Goal: Task Accomplishment & Management: Manage account settings

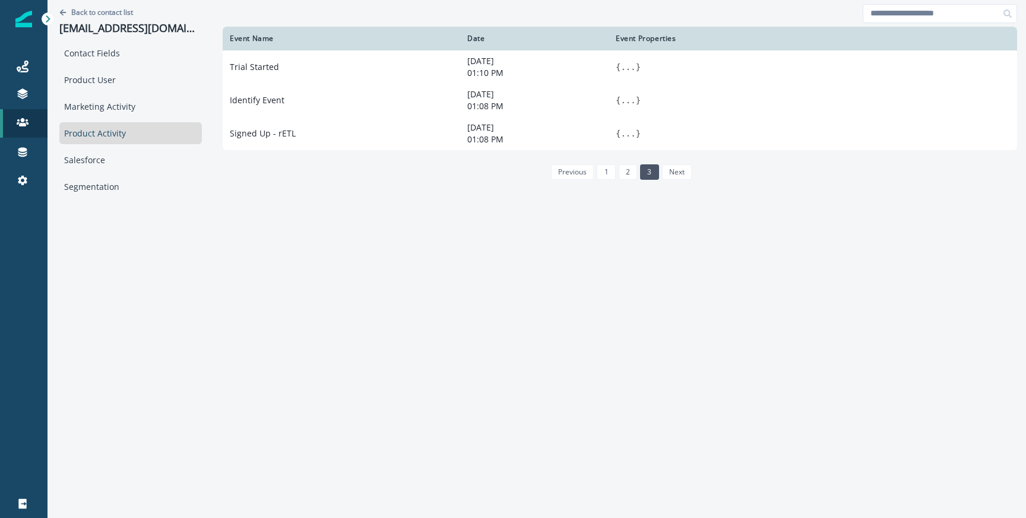
click at [24, 51] on div "Journeys Emails Tokens Static lists Outbound webhooks Forms Inbound webhooks Sa…" at bounding box center [23, 123] width 47 height 171
click at [24, 63] on icon at bounding box center [23, 67] width 12 height 12
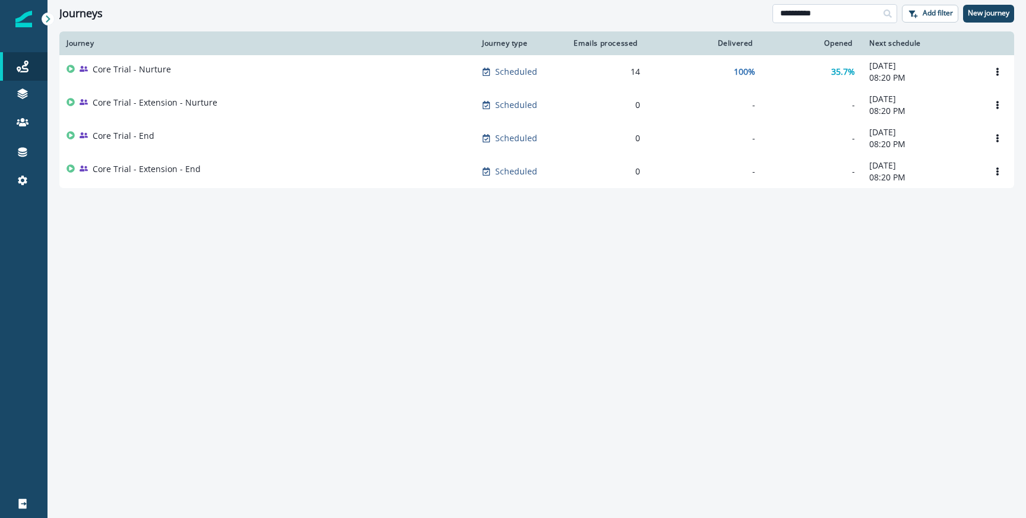
click at [829, 10] on input "**********" at bounding box center [834, 13] width 125 height 19
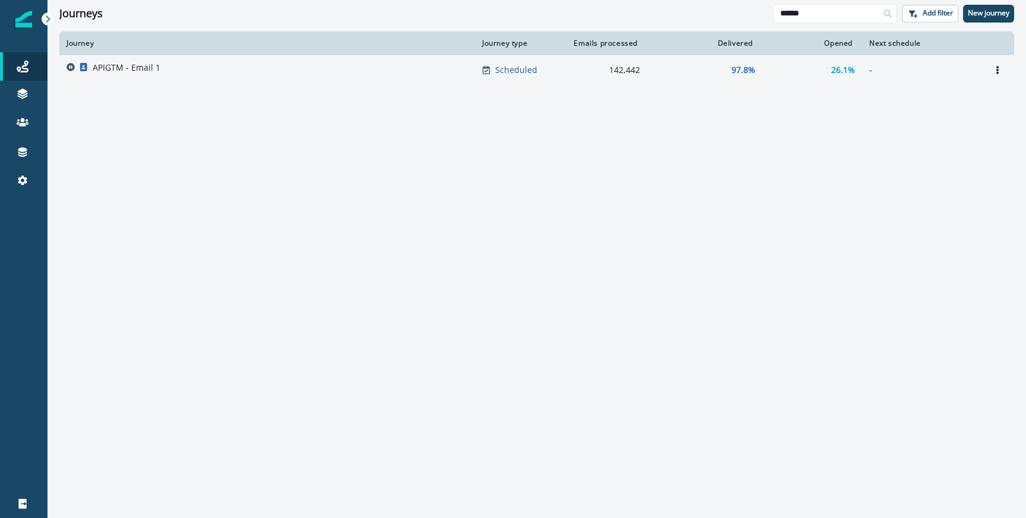
type input "******"
click at [379, 80] on td "APIGTM - Email 1" at bounding box center [267, 70] width 416 height 30
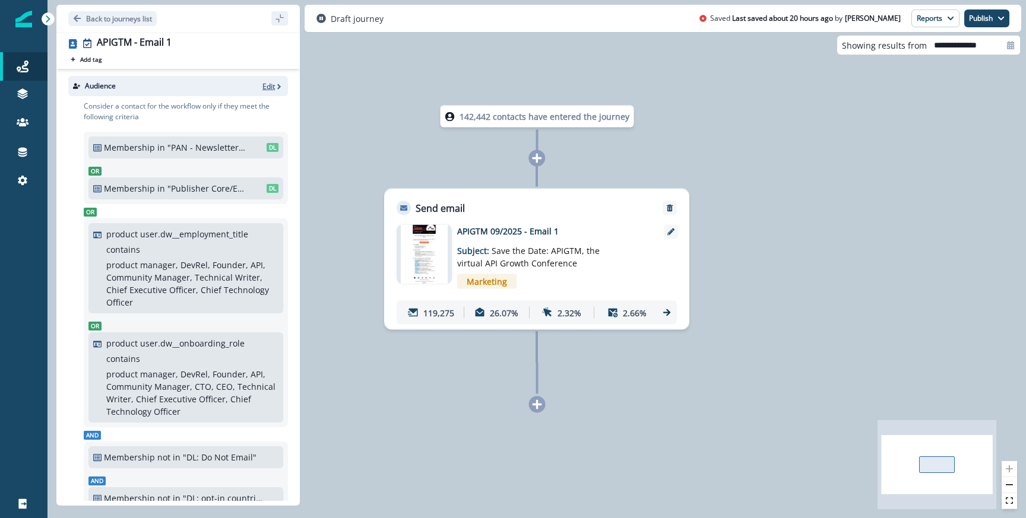
click at [263, 86] on p "Edit" at bounding box center [268, 86] width 12 height 10
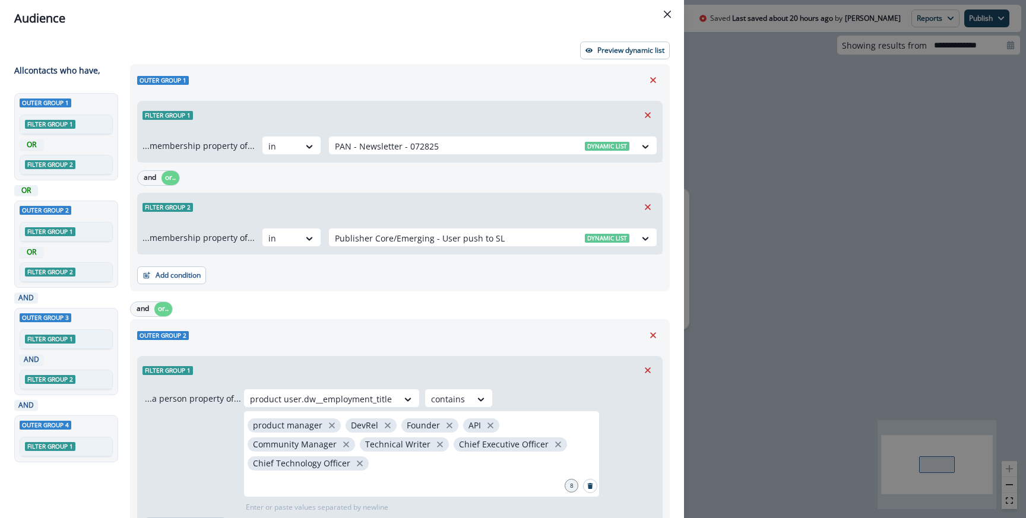
click at [770, 114] on div "Audience Preview dynamic list All contact s who have, Outer group 1 Filter grou…" at bounding box center [513, 259] width 1026 height 518
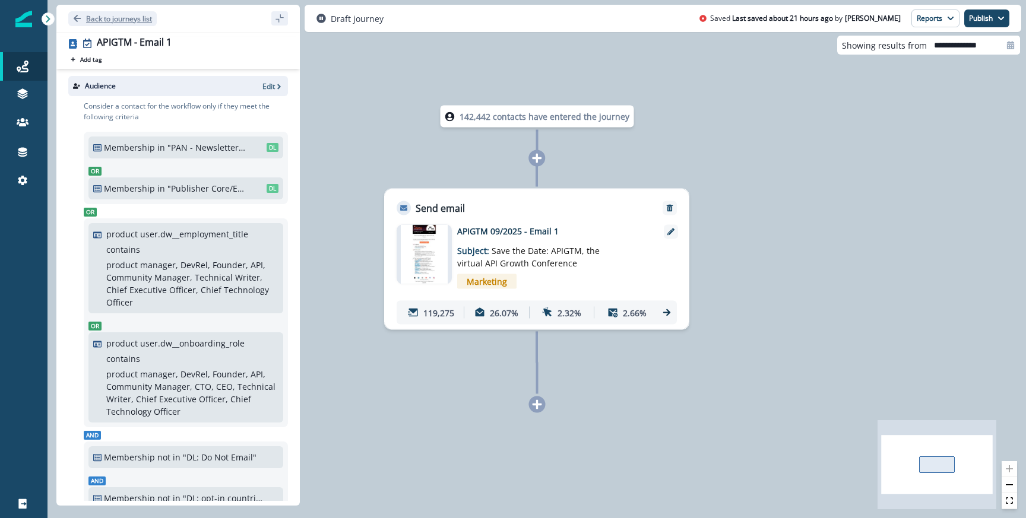
click at [146, 14] on p "Back to journeys list" at bounding box center [119, 19] width 66 height 10
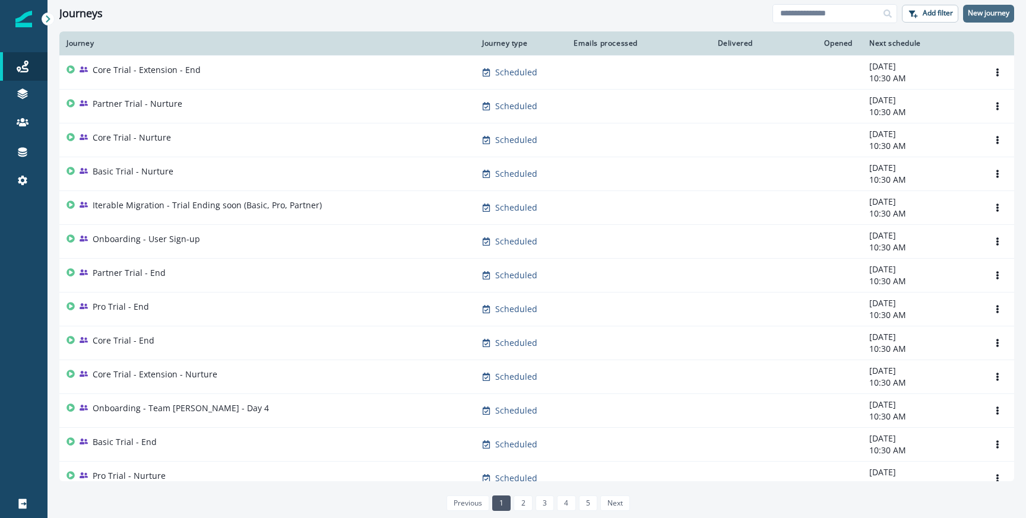
click at [991, 14] on p "New journey" at bounding box center [989, 13] width 42 height 8
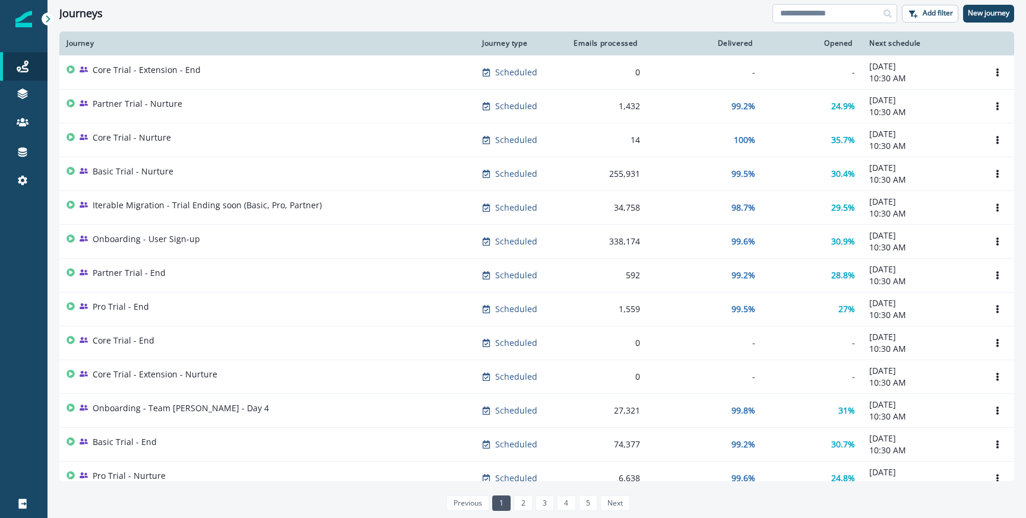
click at [797, 5] on input at bounding box center [834, 13] width 125 height 19
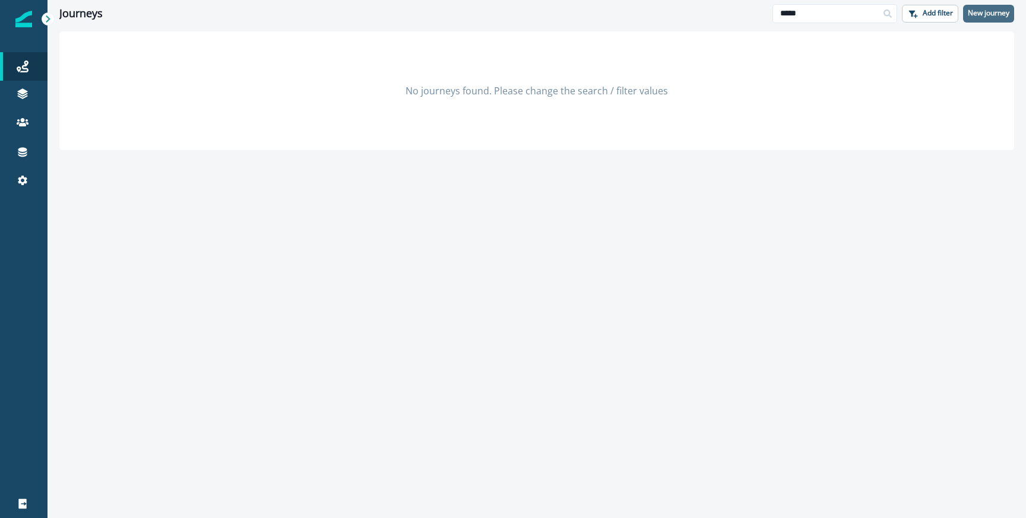
type input "*****"
click at [965, 15] on button "New journey" at bounding box center [988, 14] width 51 height 18
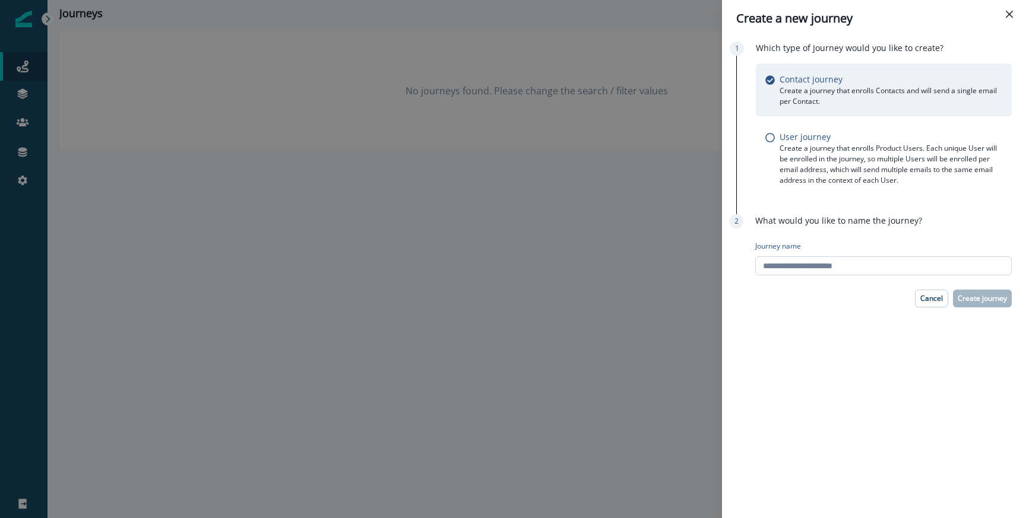
click at [801, 267] on input "Journey name" at bounding box center [883, 265] width 256 height 19
type input "**********"
click at [978, 303] on button "Create journey" at bounding box center [982, 299] width 59 height 18
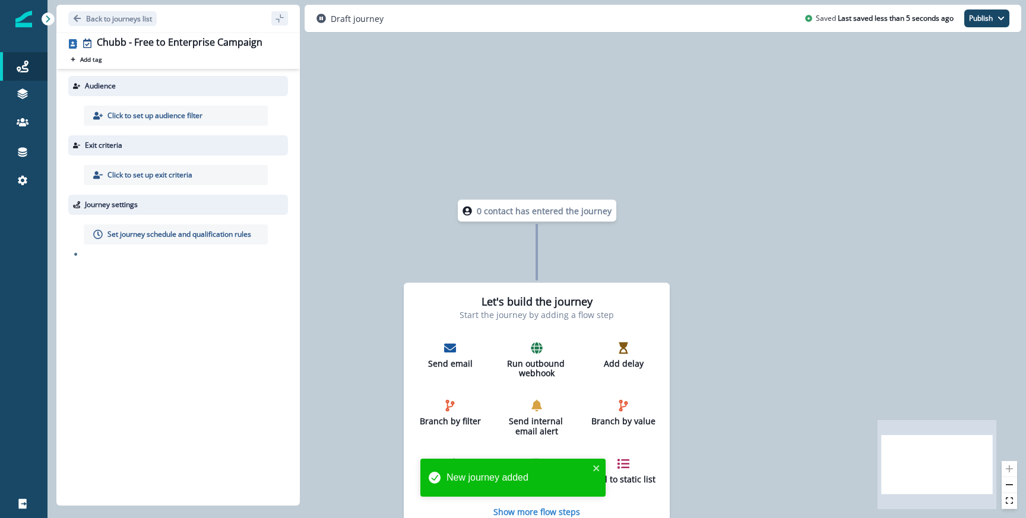
click at [176, 110] on p "Click to set up audience filter" at bounding box center [154, 115] width 95 height 11
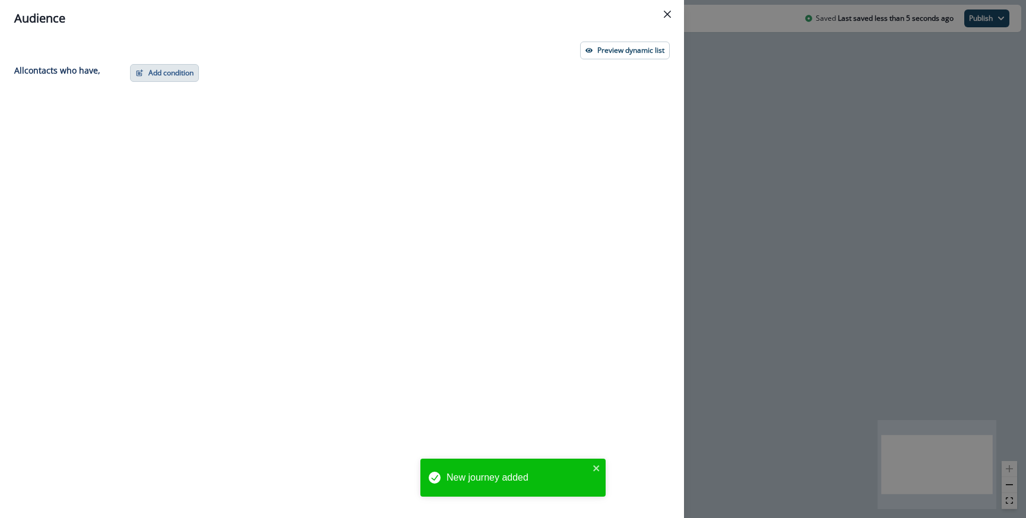
click at [150, 68] on button "Add condition" at bounding box center [164, 73] width 69 height 18
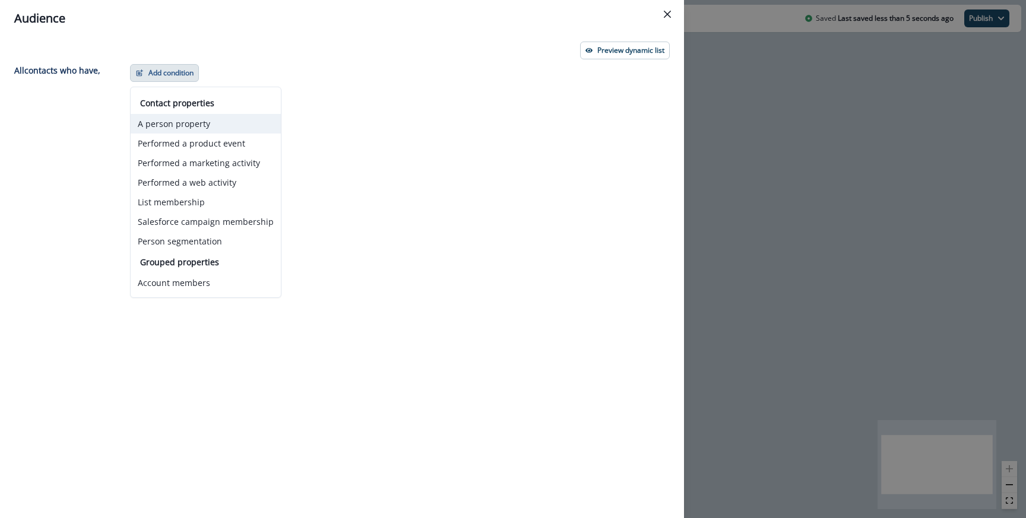
click at [175, 128] on button "A person property" at bounding box center [206, 124] width 150 height 20
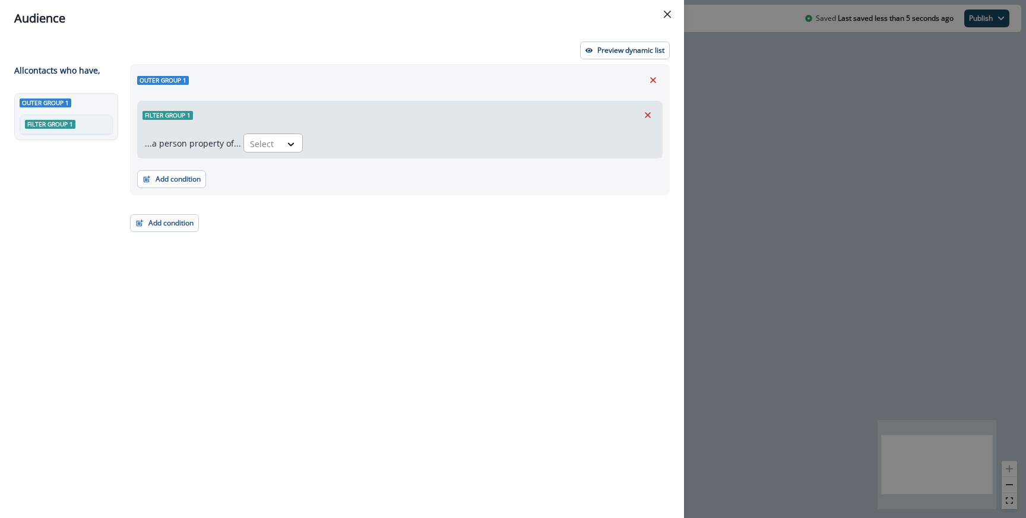
click at [274, 148] on div "Select" at bounding box center [262, 144] width 37 height 20
type input "******"
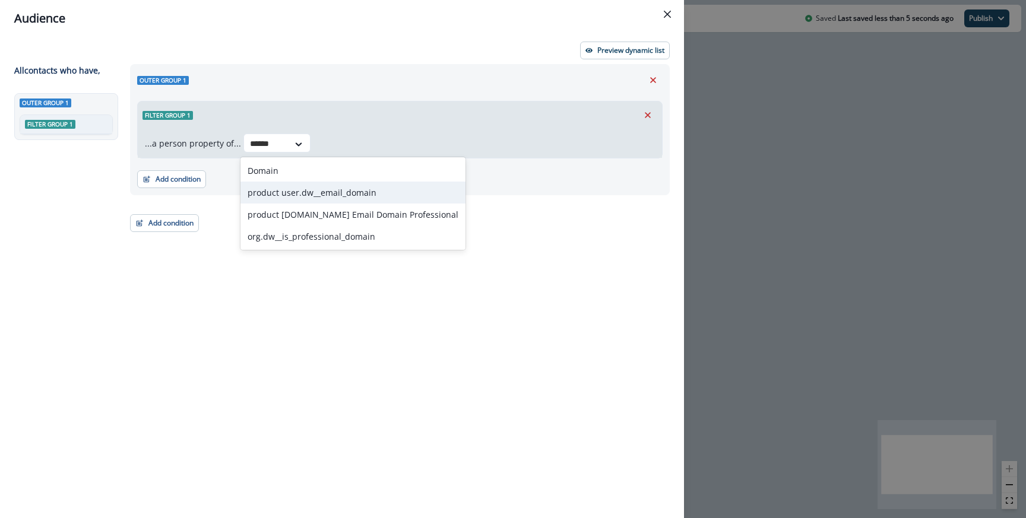
click at [287, 188] on div "product user.dw__email_domain" at bounding box center [352, 193] width 225 height 22
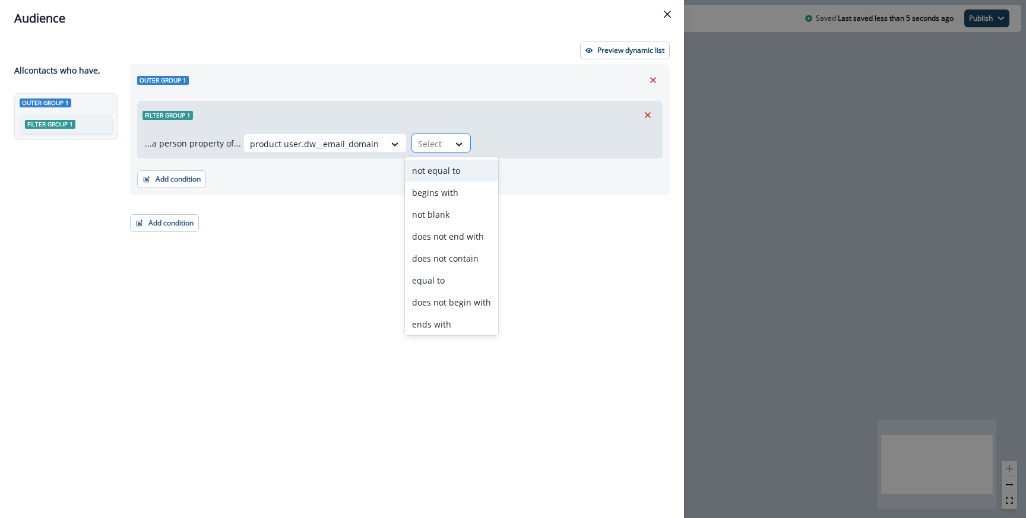
click at [433, 150] on div at bounding box center [430, 144] width 25 height 15
click at [446, 303] on div "contains" at bounding box center [451, 300] width 93 height 22
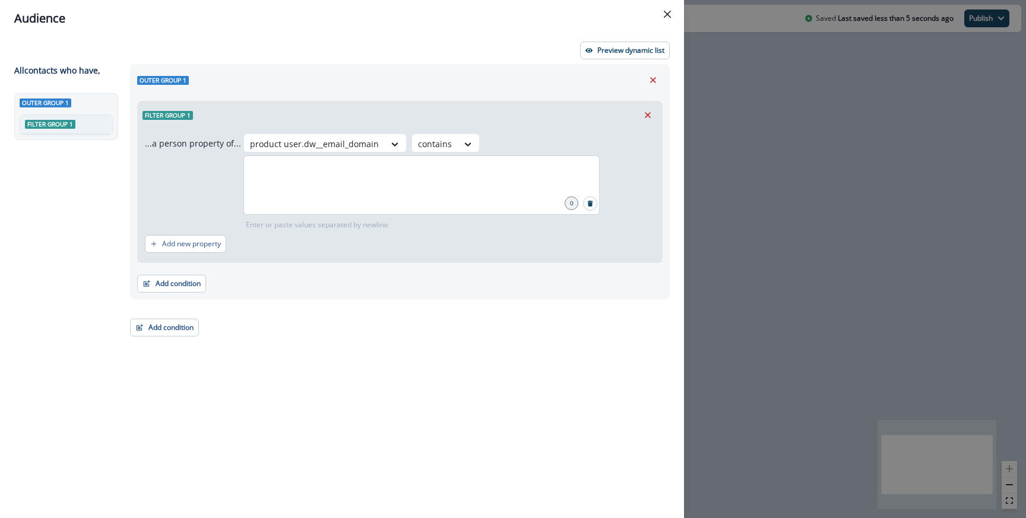
click at [446, 202] on div at bounding box center [421, 185] width 356 height 59
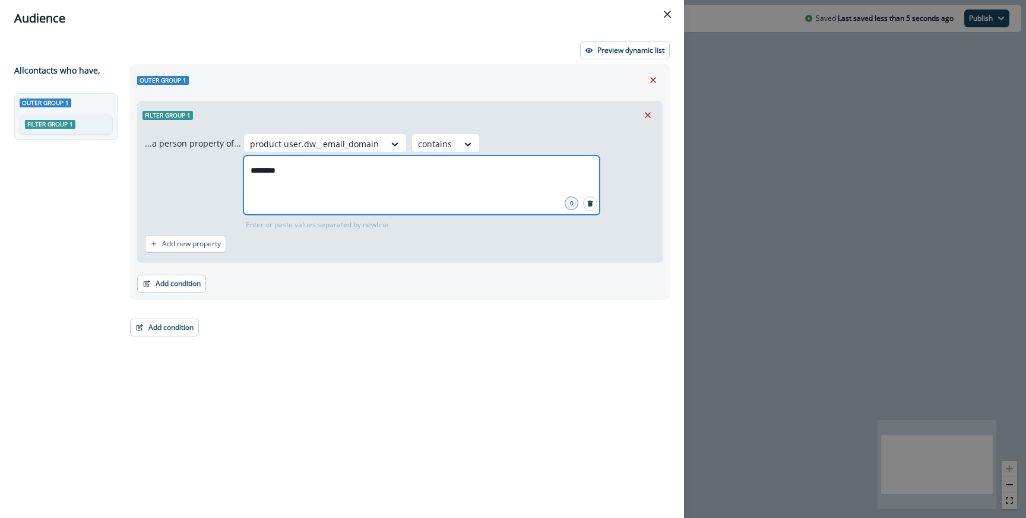
type input "*********"
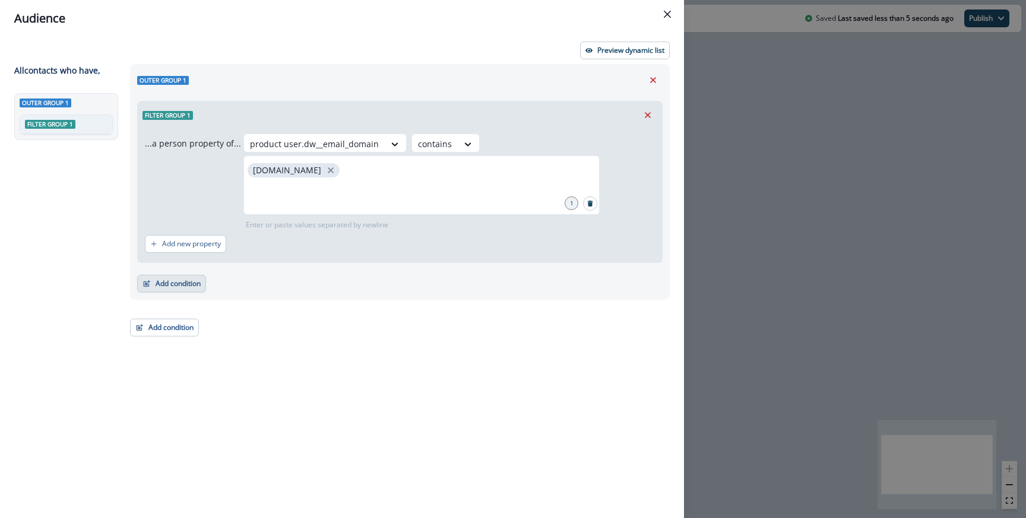
click at [184, 285] on button "Add condition" at bounding box center [171, 284] width 69 height 18
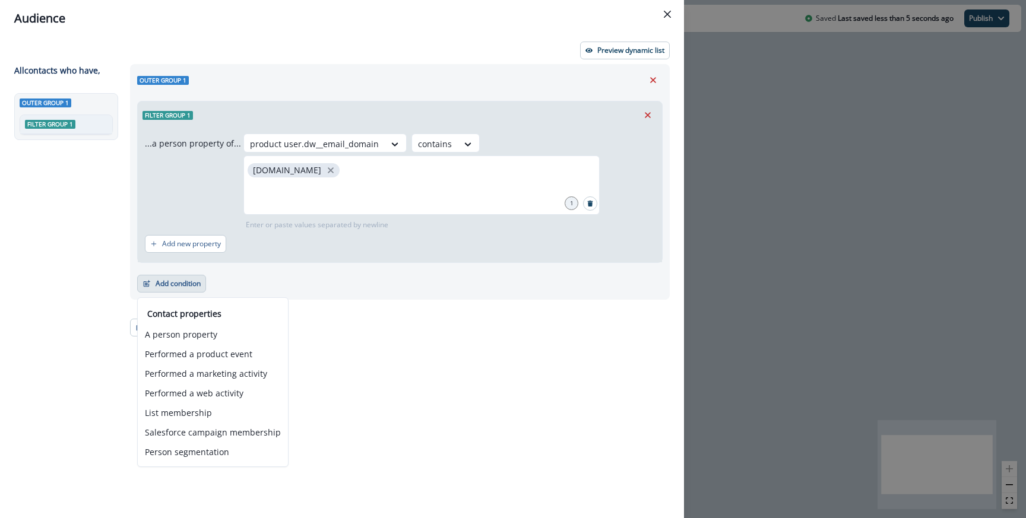
click at [107, 297] on div "Outer group 1 Filter group 1" at bounding box center [68, 284] width 109 height 382
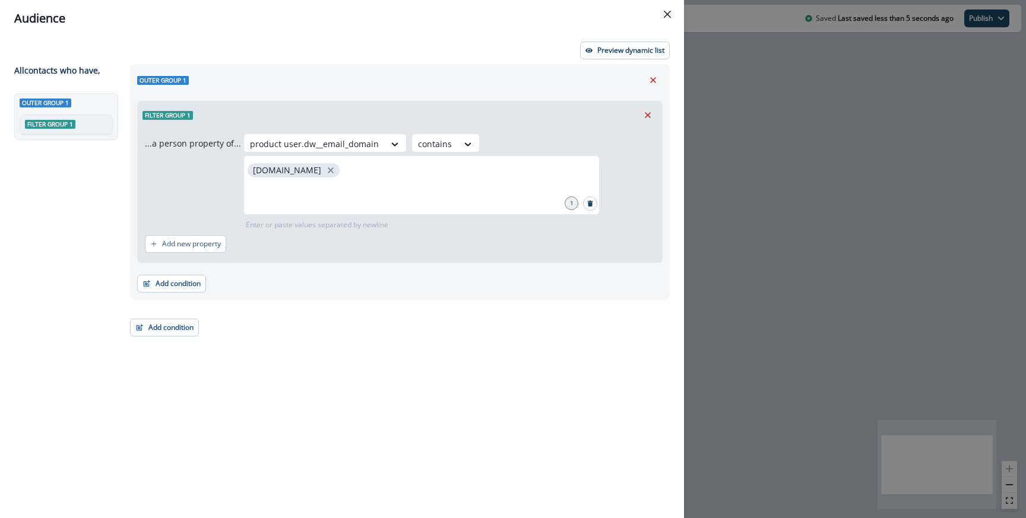
click at [151, 315] on div "Add condition Contact properties A person property Performed a product event Pe…" at bounding box center [164, 322] width 69 height 30
click at [151, 323] on button "Add condition" at bounding box center [164, 328] width 69 height 18
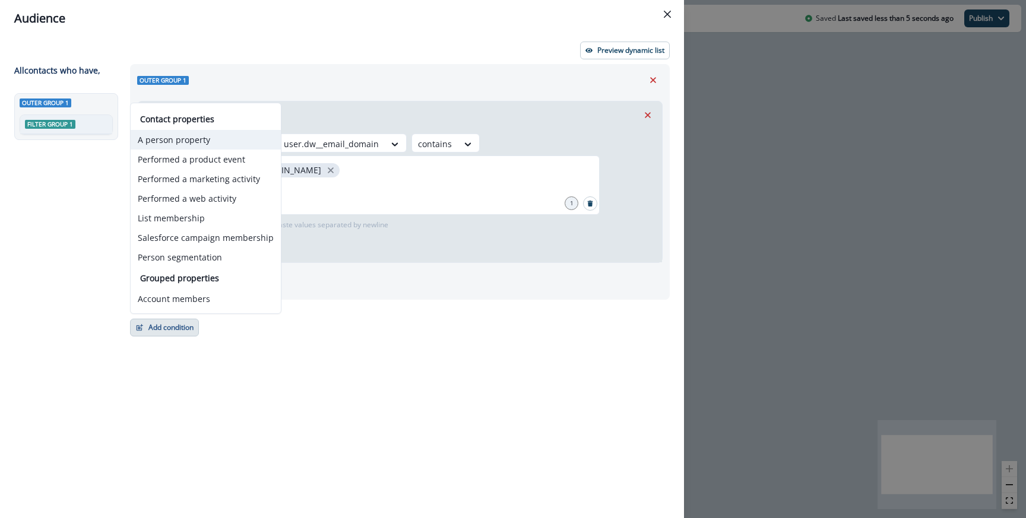
click at [163, 137] on button "A person property" at bounding box center [206, 140] width 150 height 20
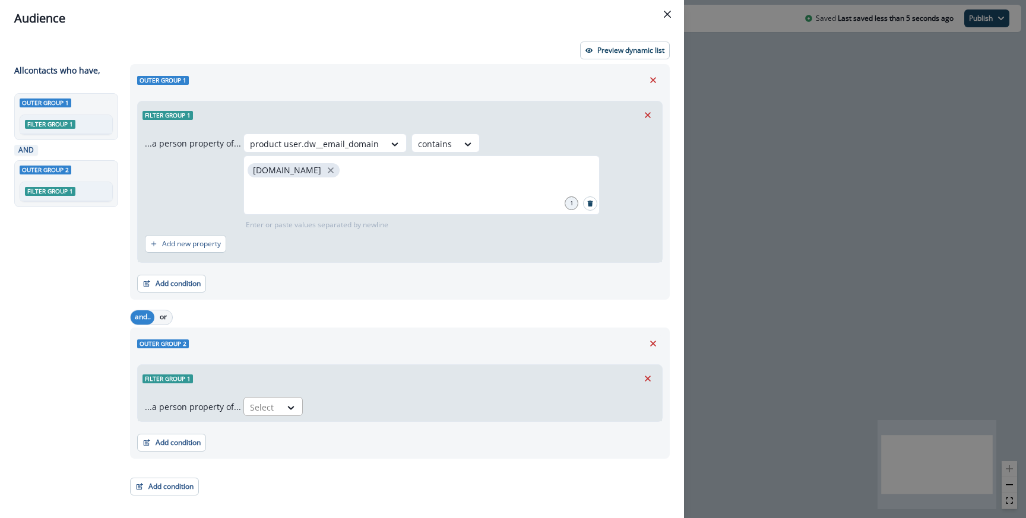
click at [250, 410] on div at bounding box center [262, 407] width 25 height 15
type input "****"
click at [280, 433] on div "SFDC_Plan Type" at bounding box center [317, 434] width 155 height 22
click at [377, 411] on div "Select" at bounding box center [363, 408] width 37 height 20
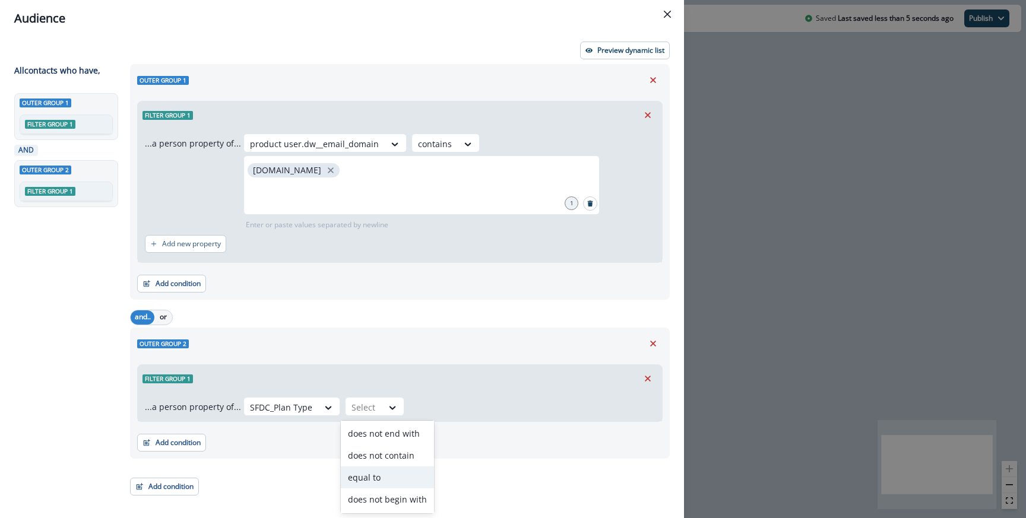
click at [395, 479] on div "equal to" at bounding box center [387, 478] width 93 height 22
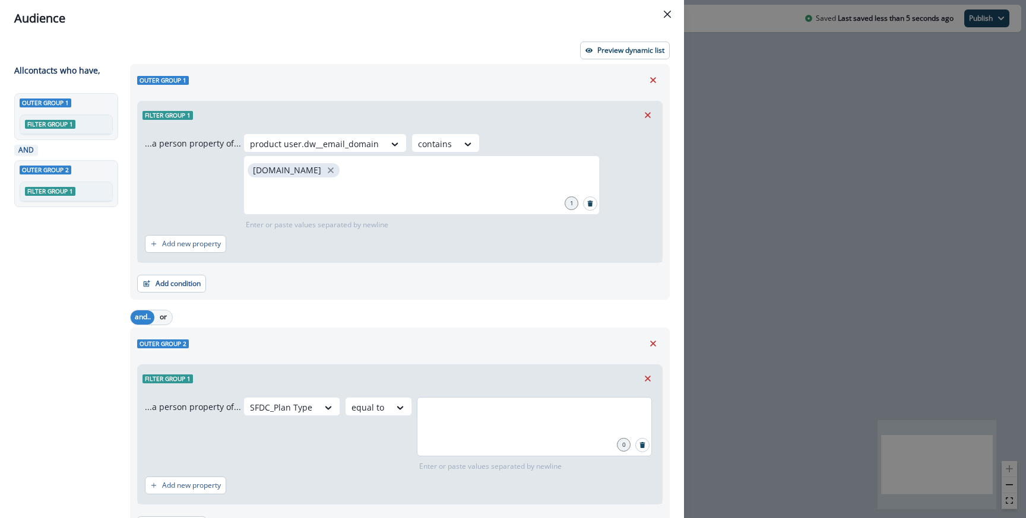
click at [432, 432] on div at bounding box center [534, 426] width 235 height 59
type input "****"
click at [627, 75] on div "Outer group 1" at bounding box center [399, 80] width 525 height 18
click at [617, 47] on p "Preview dynamic list" at bounding box center [630, 50] width 67 height 8
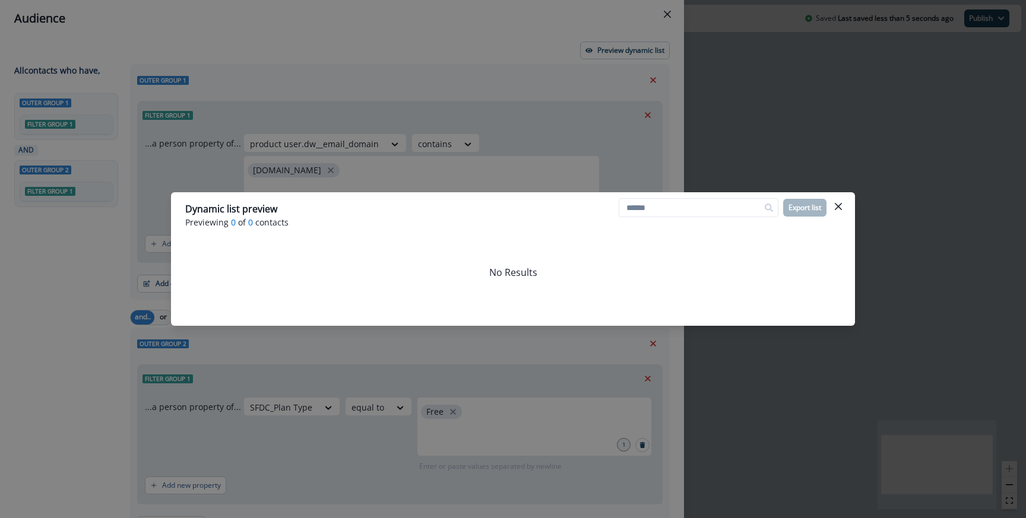
click at [468, 185] on div "Dynamic list preview Previewing 0 of 0 contacts Export list No Results" at bounding box center [513, 259] width 1026 height 518
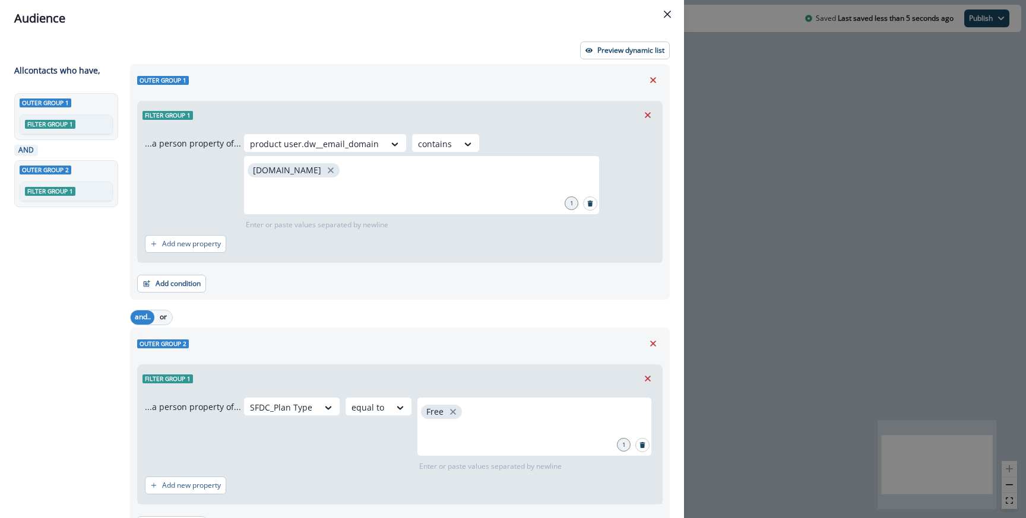
scroll to position [65, 0]
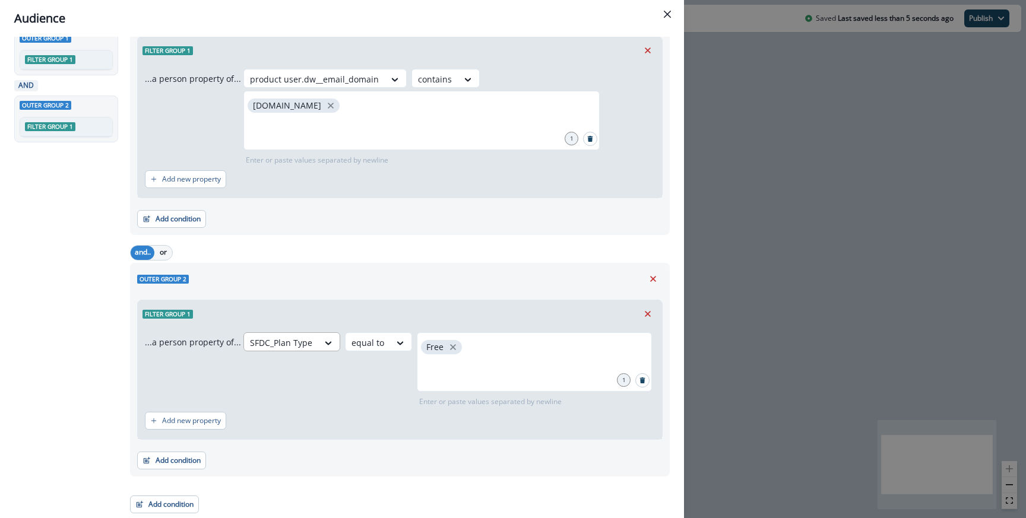
click at [307, 346] on div at bounding box center [281, 342] width 62 height 15
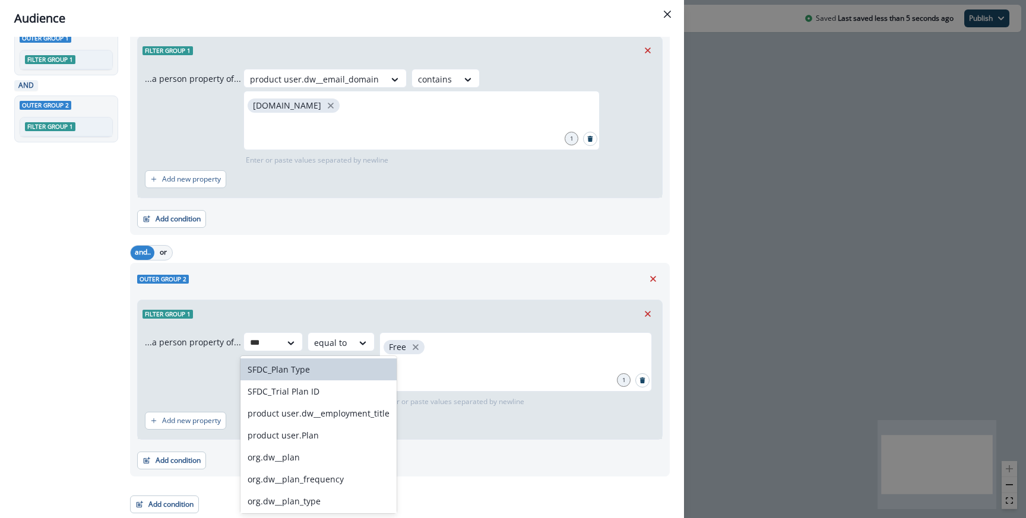
type input "****"
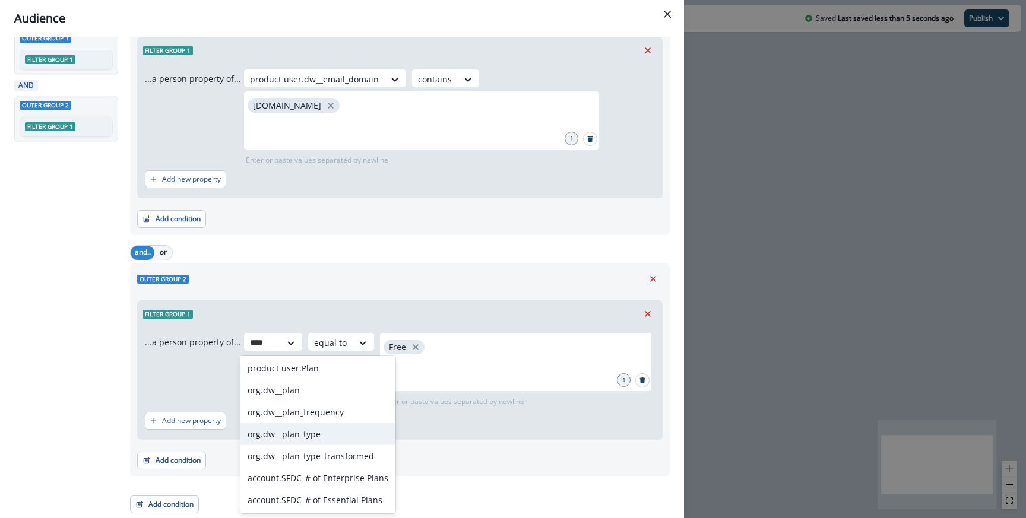
click at [313, 434] on div "org.dw__plan_type" at bounding box center [317, 434] width 155 height 22
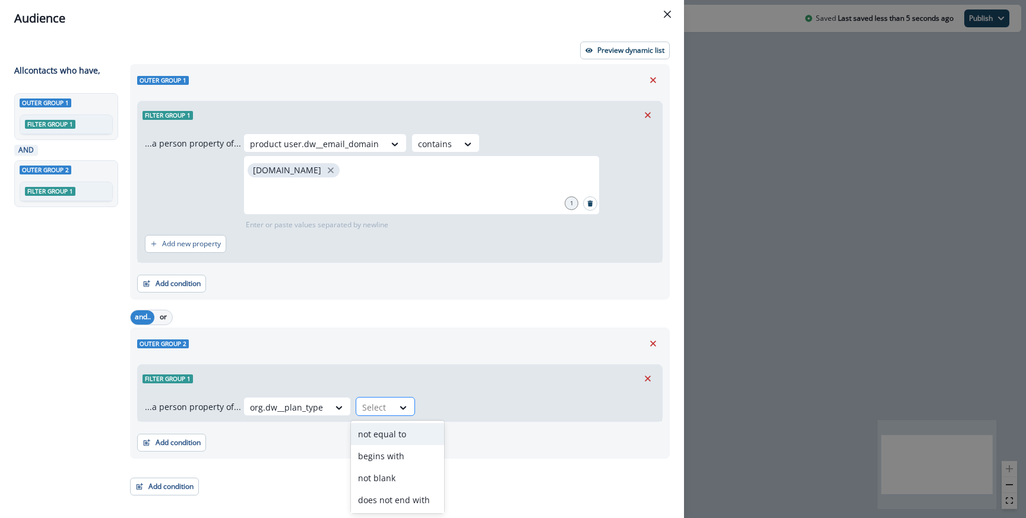
click at [382, 411] on div "Select" at bounding box center [374, 408] width 37 height 20
click at [385, 477] on div "equal to" at bounding box center [397, 481] width 93 height 22
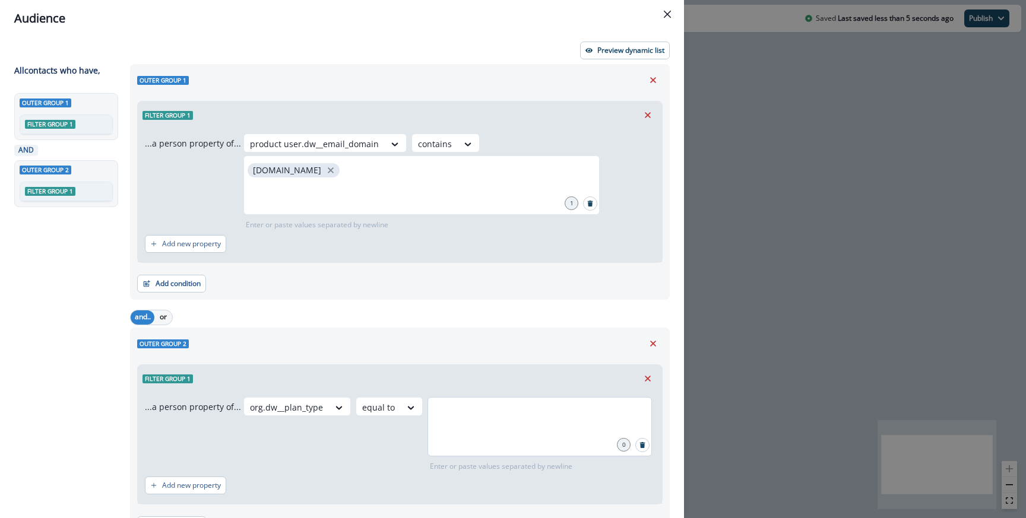
click at [443, 437] on div at bounding box center [539, 426] width 224 height 59
type input "****"
click at [606, 43] on button "Preview dynamic list" at bounding box center [625, 51] width 90 height 18
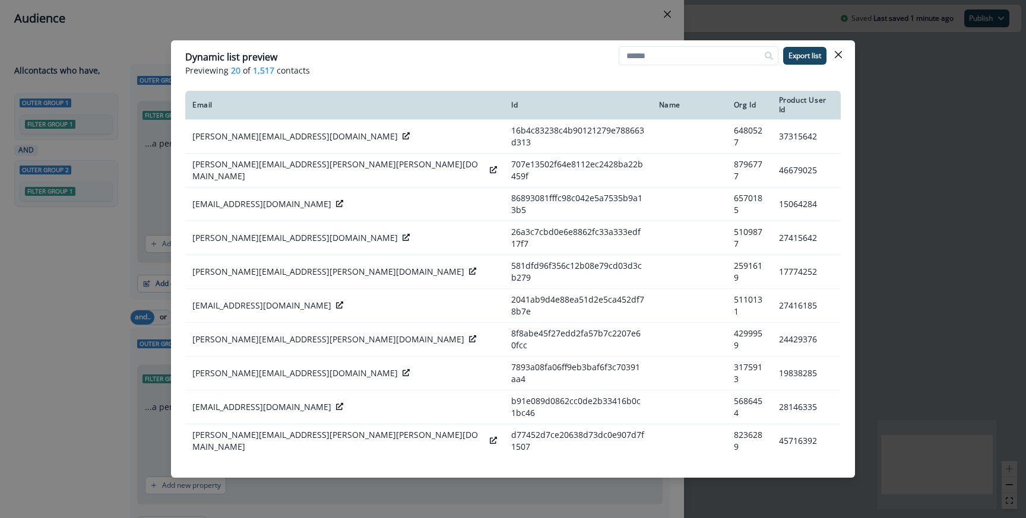
click at [369, 33] on div "Dynamic list preview Previewing 20 of 1,517 contacts Export list Email Id Name …" at bounding box center [513, 259] width 1026 height 518
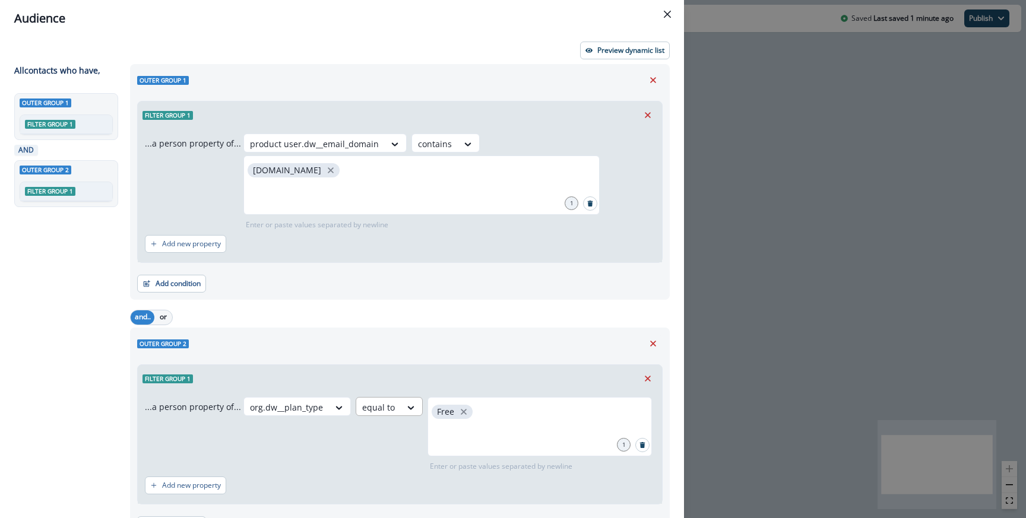
click at [383, 405] on div at bounding box center [378, 407] width 33 height 15
click at [402, 449] on div "does not contain" at bounding box center [397, 442] width 93 height 22
click at [448, 424] on div "org.dw__plan_type option does not contain, selected. does not contain 0 Enter o…" at bounding box center [448, 434] width 411 height 75
click at [477, 420] on input "text" at bounding box center [556, 412] width 187 height 24
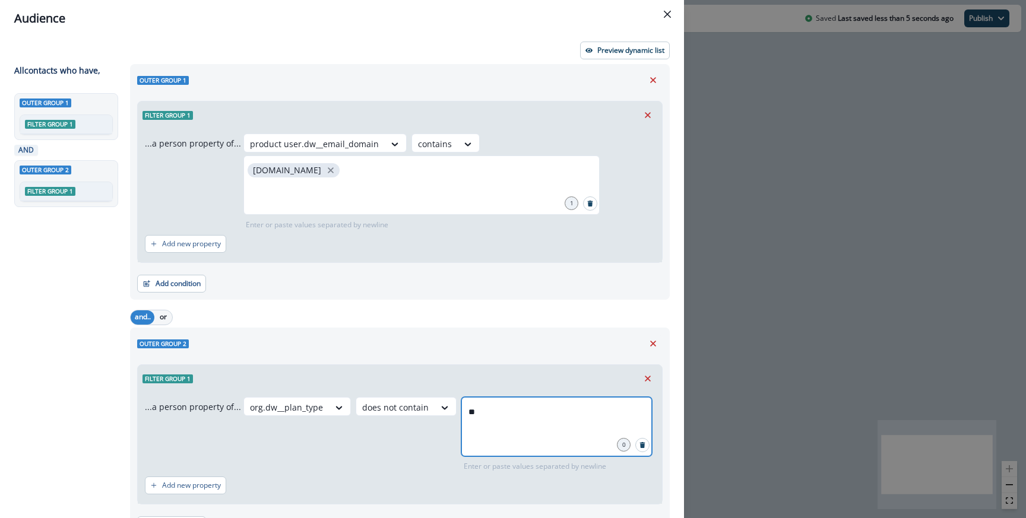
type input "*"
type input "**********"
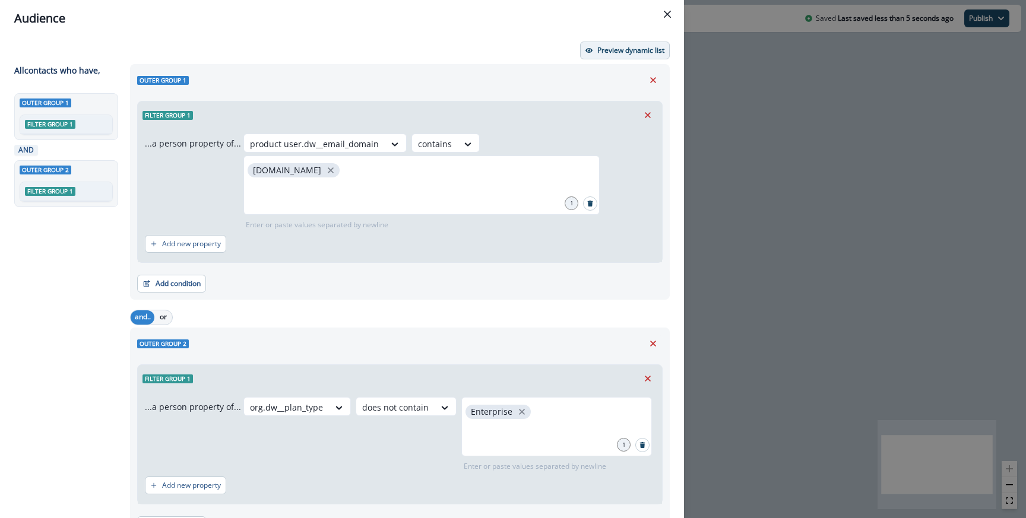
click at [616, 57] on button "Preview dynamic list" at bounding box center [625, 51] width 90 height 18
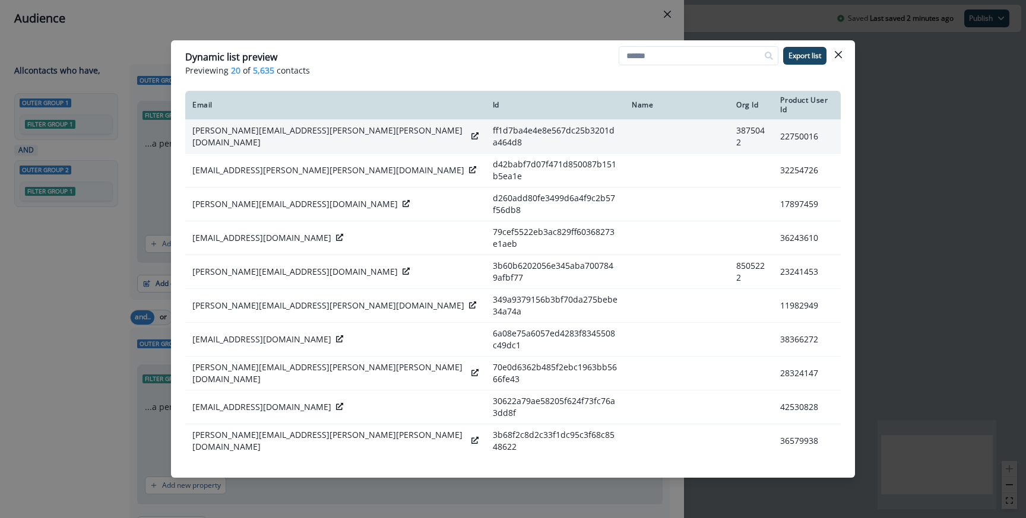
click at [471, 132] on icon at bounding box center [474, 135] width 7 height 7
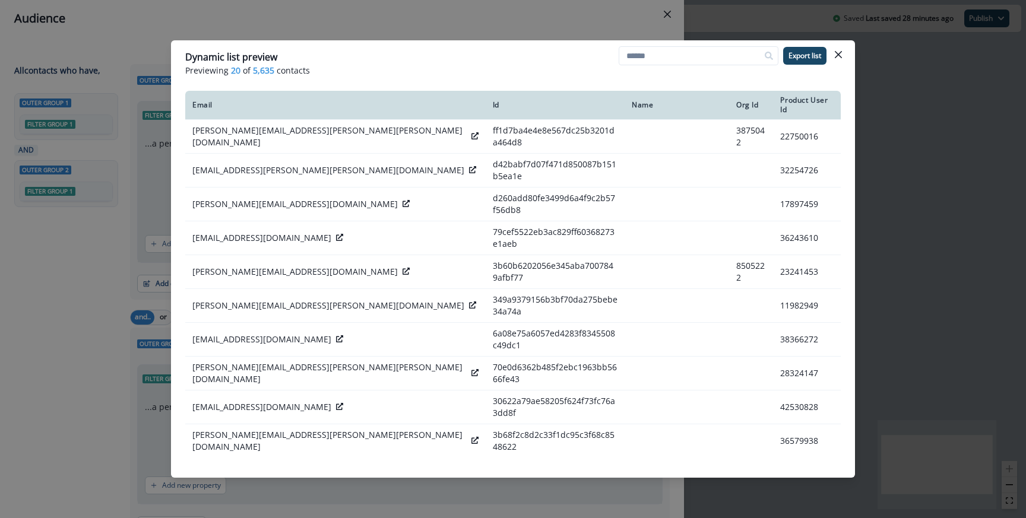
click at [626, 18] on div "Dynamic list preview Previewing 20 of 5,635 contacts Export list Email Id Name …" at bounding box center [513, 259] width 1026 height 518
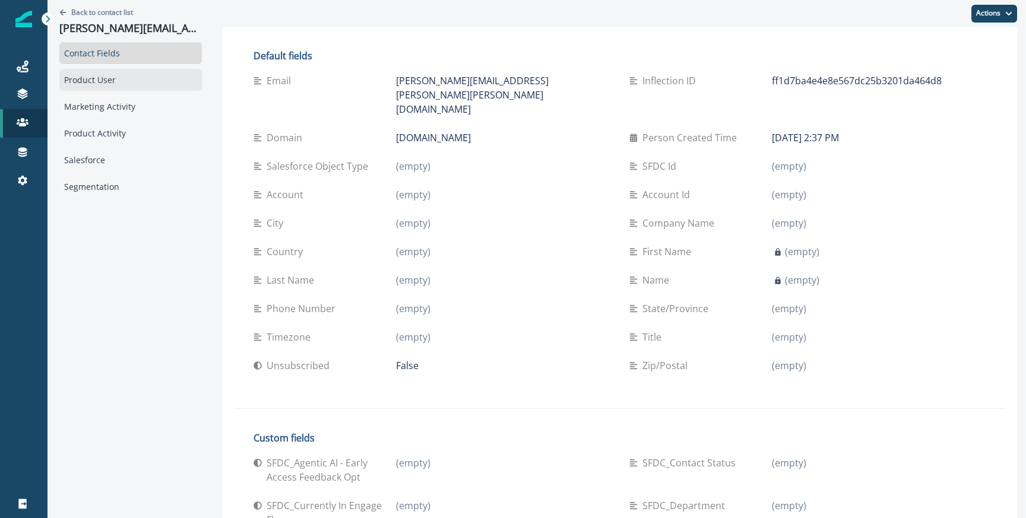
click at [132, 77] on div "Product User" at bounding box center [130, 80] width 142 height 22
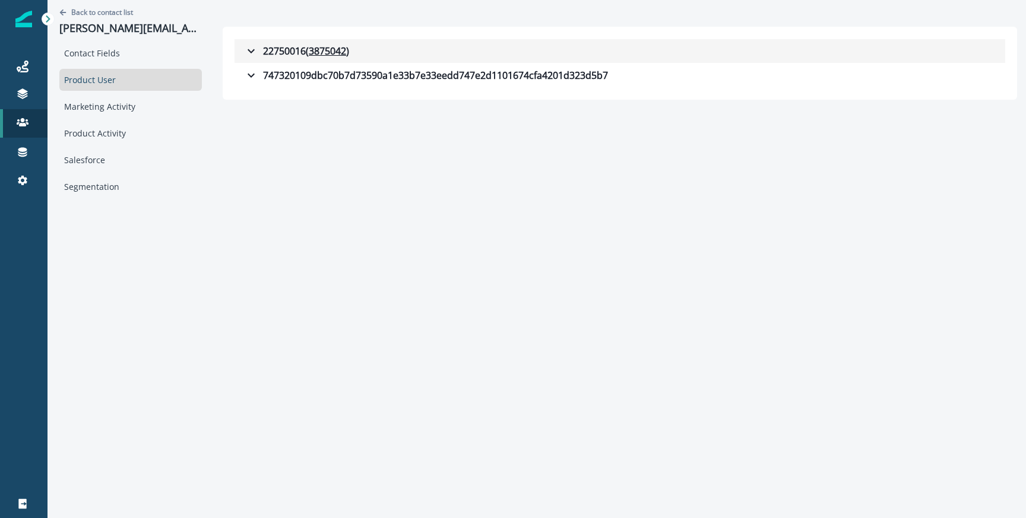
click at [260, 57] on div "22750016 ( 3875042 )" at bounding box center [296, 51] width 105 height 14
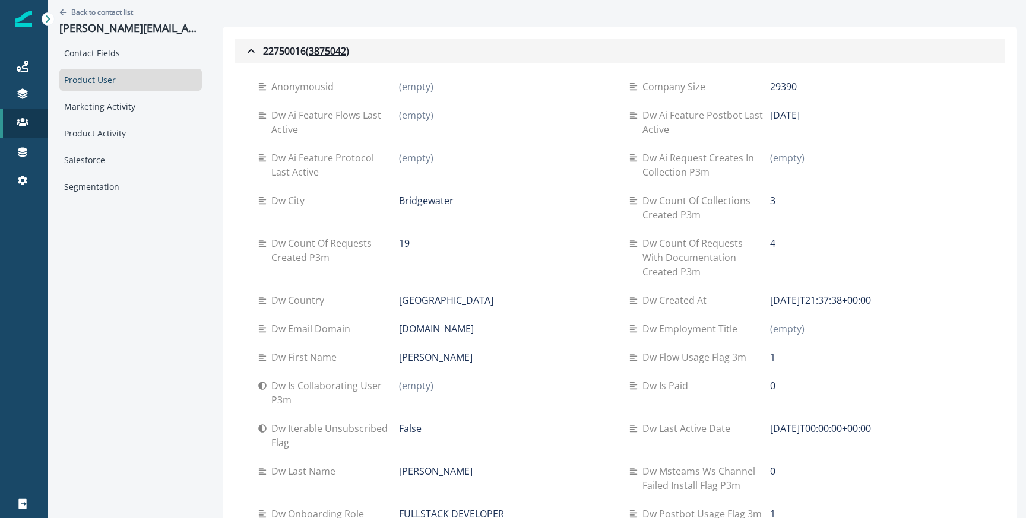
click at [261, 55] on div "22750016 ( 3875042 )" at bounding box center [296, 51] width 105 height 14
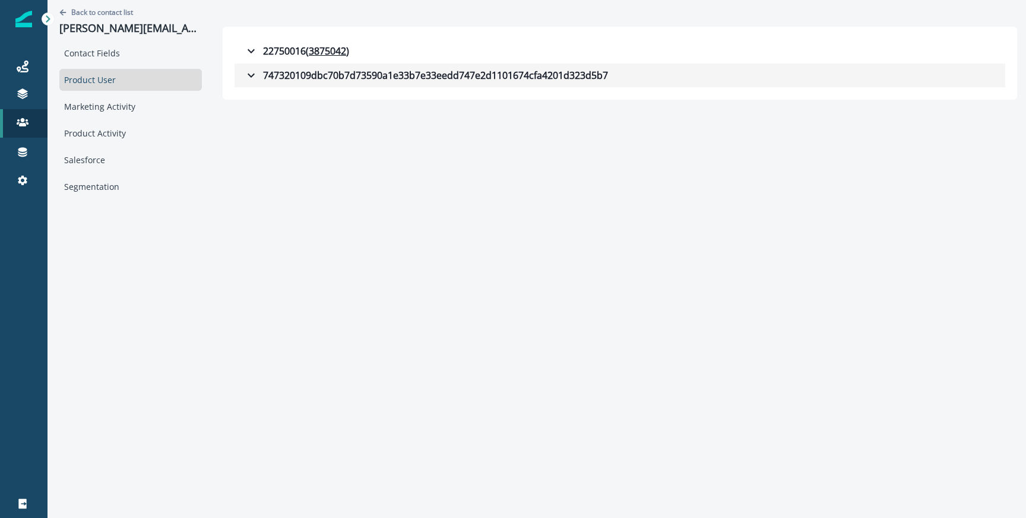
click at [258, 71] on div "747320109dbc70b7d73590a1e33b7e33eedd747e2d1101674cfa4201d323d5b7" at bounding box center [426, 75] width 364 height 14
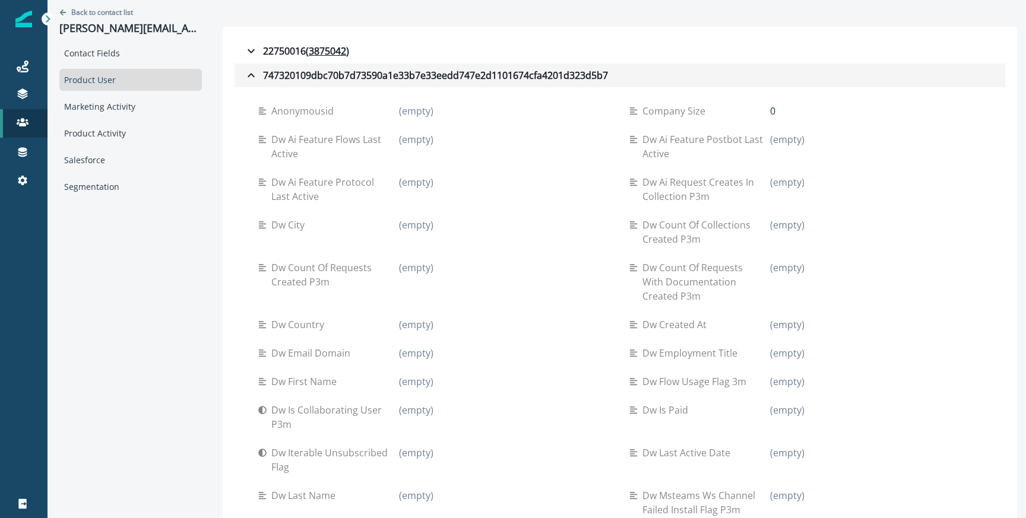
click at [371, 68] on div "747320109dbc70b7d73590a1e33b7e33eedd747e2d1101674cfa4201d323d5b7" at bounding box center [426, 75] width 364 height 14
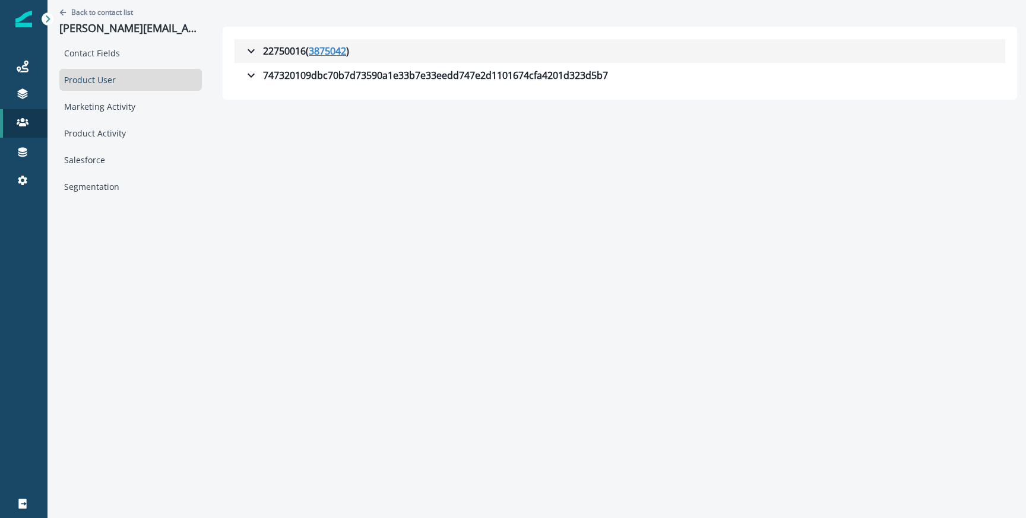
click at [312, 52] on u "3875042" at bounding box center [327, 51] width 37 height 14
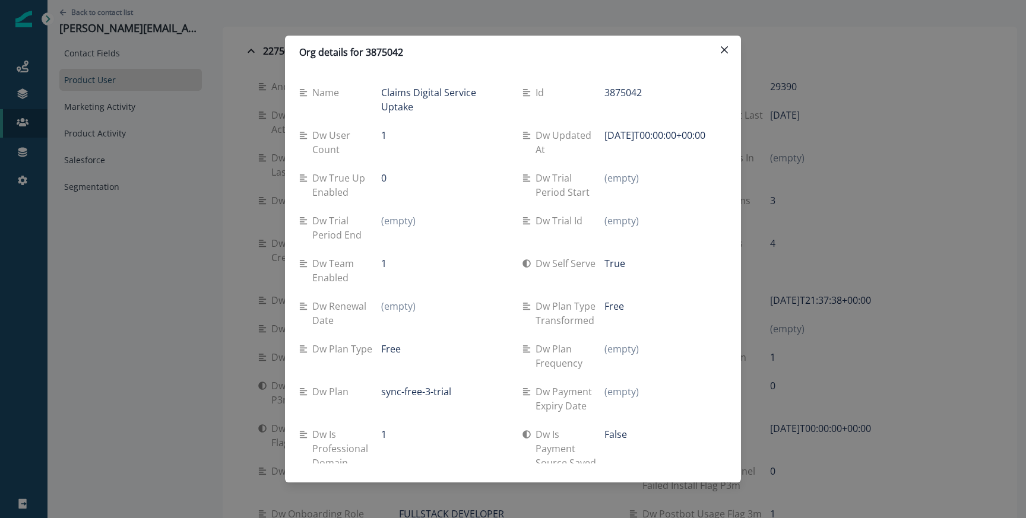
click at [841, 241] on div "Org details for 3875042 Name Claims Digital Service Uptake Id 3875042 Dw user c…" at bounding box center [513, 259] width 1026 height 518
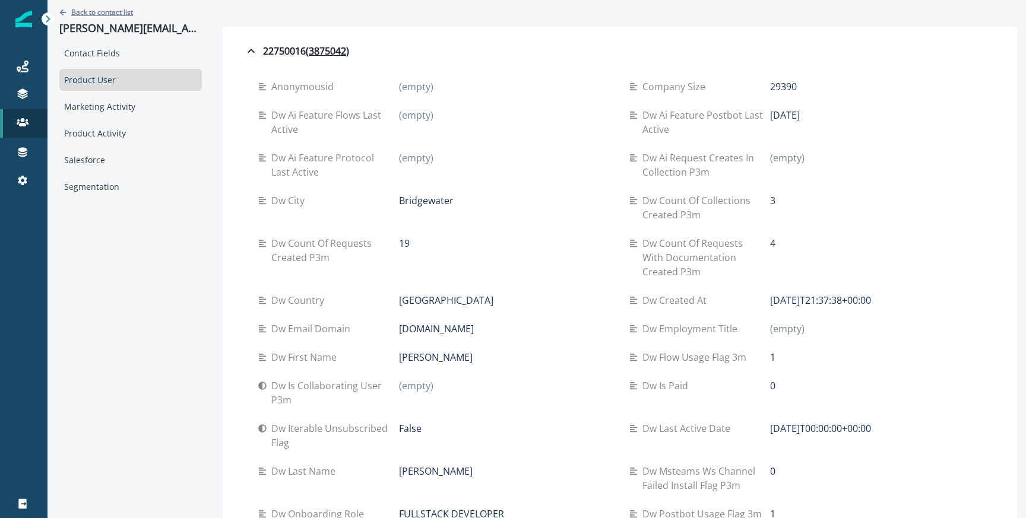
click at [119, 14] on p "Back to contact list" at bounding box center [102, 12] width 62 height 10
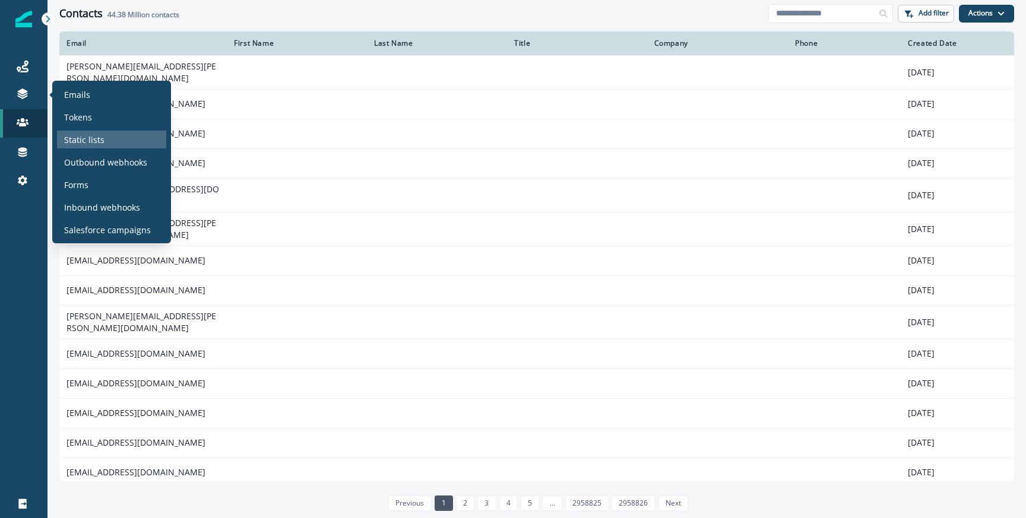
click at [97, 135] on p "Static lists" at bounding box center [84, 140] width 40 height 12
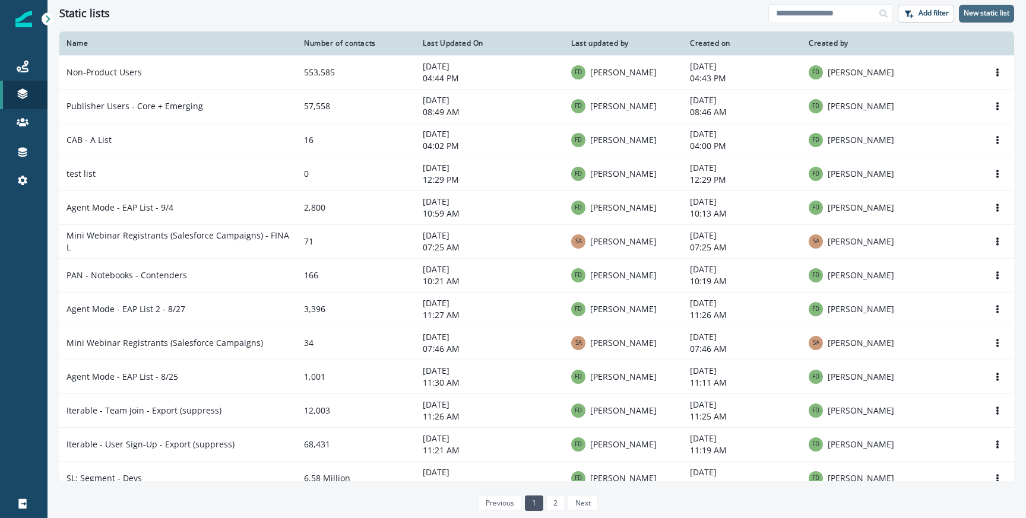
click at [969, 16] on p "New static list" at bounding box center [986, 13] width 46 height 8
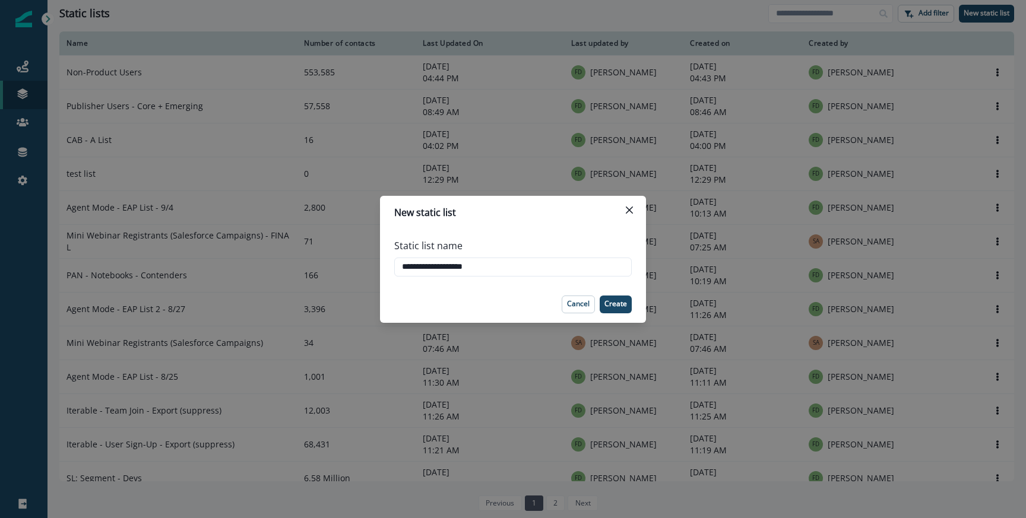
type input "**********"
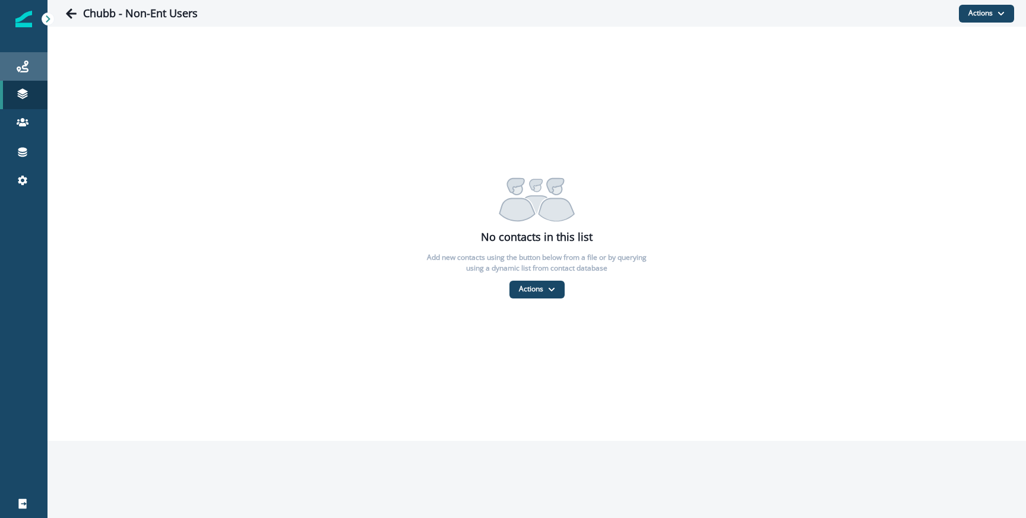
click at [23, 72] on div "Journeys" at bounding box center [24, 66] width 38 height 14
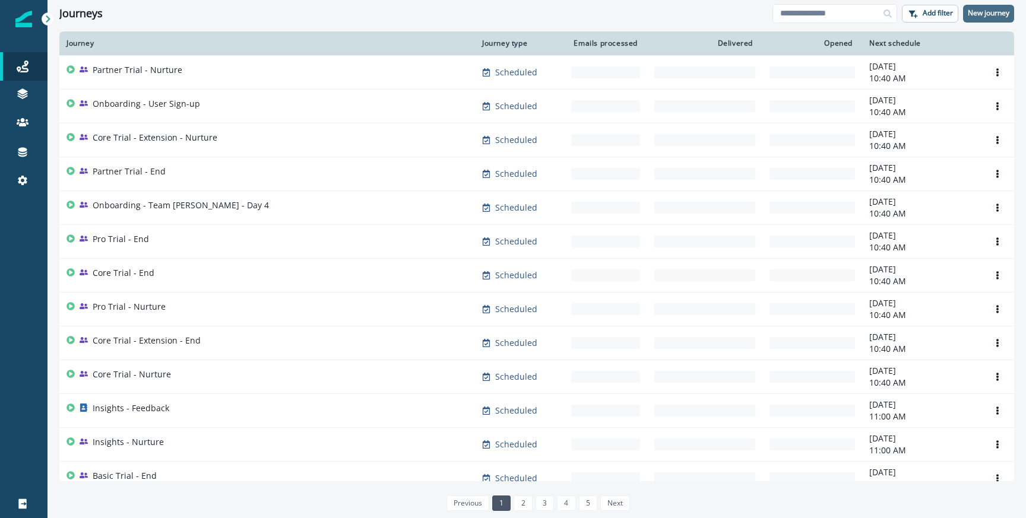
click at [978, 14] on p "New journey" at bounding box center [989, 13] width 42 height 8
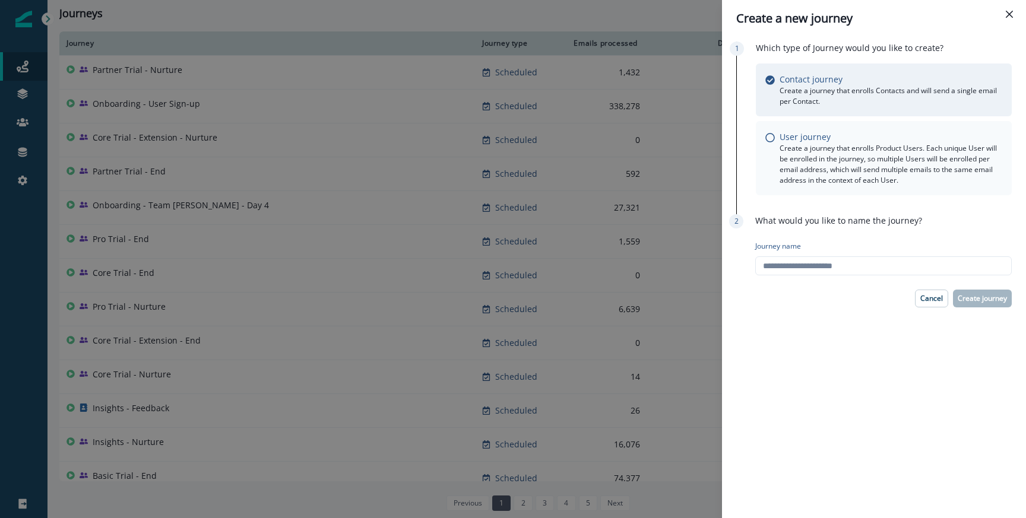
click at [773, 143] on div "User journey Create a journey that enrolls Product Users. Each unique User will…" at bounding box center [883, 158] width 237 height 55
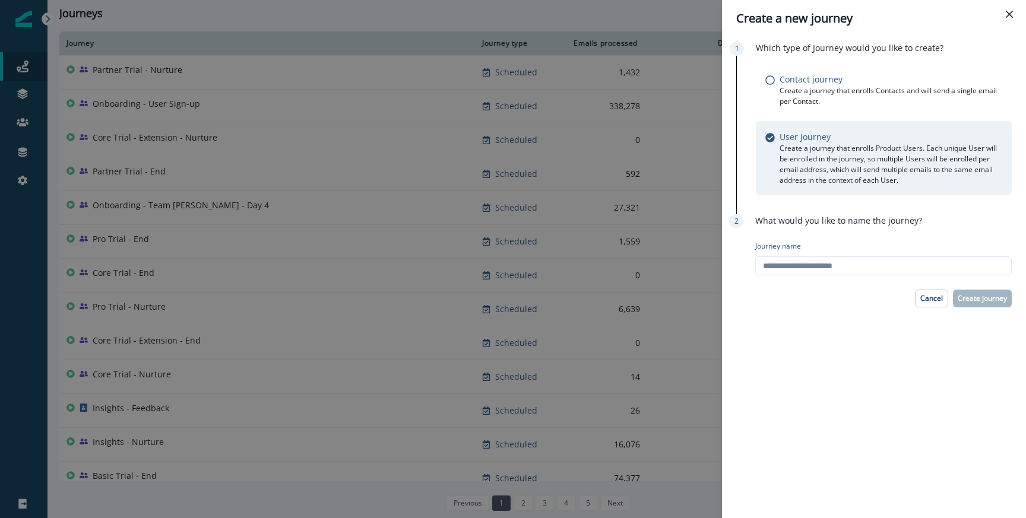
click at [785, 250] on p "Journey name" at bounding box center [778, 246] width 46 height 11
click at [785, 256] on input "Journey name" at bounding box center [883, 265] width 256 height 19
type input "**********"
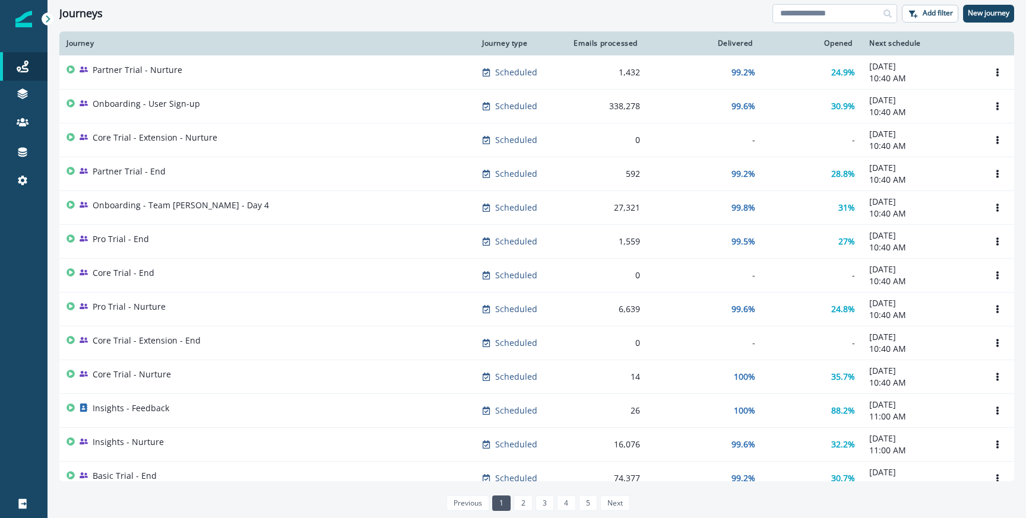
click at [861, 15] on input at bounding box center [834, 13] width 125 height 19
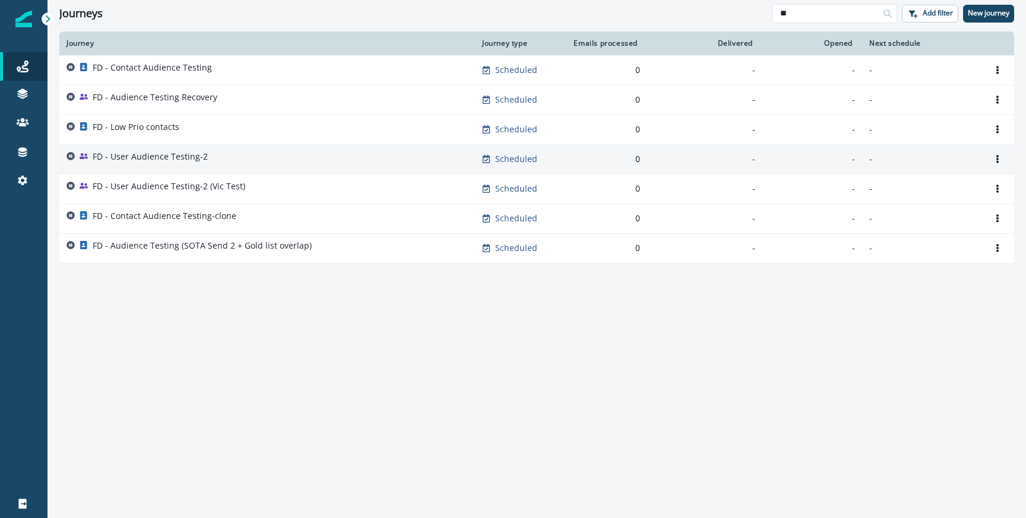
type input "**"
click at [156, 162] on p "FD - User Audience Testing-2" at bounding box center [150, 157] width 115 height 12
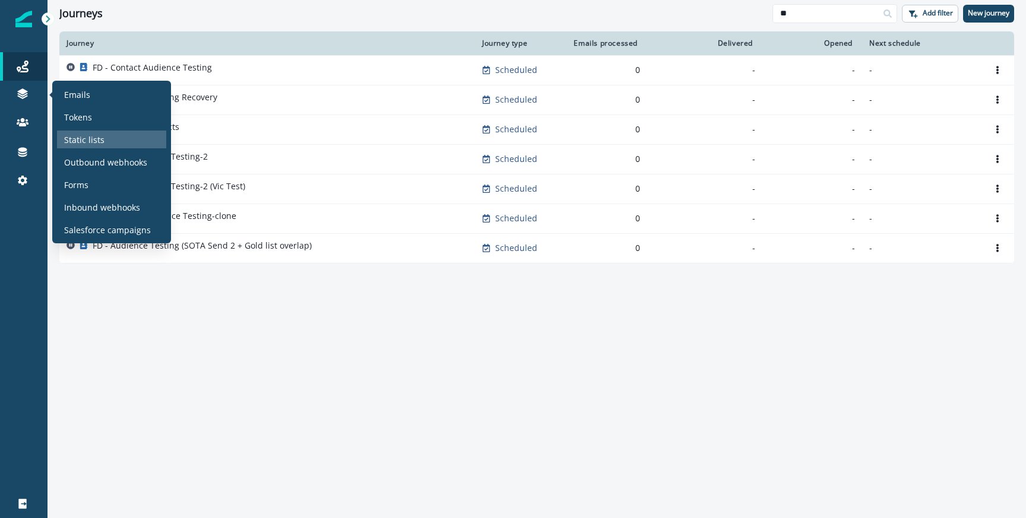
click at [88, 140] on p "Static lists" at bounding box center [84, 140] width 40 height 12
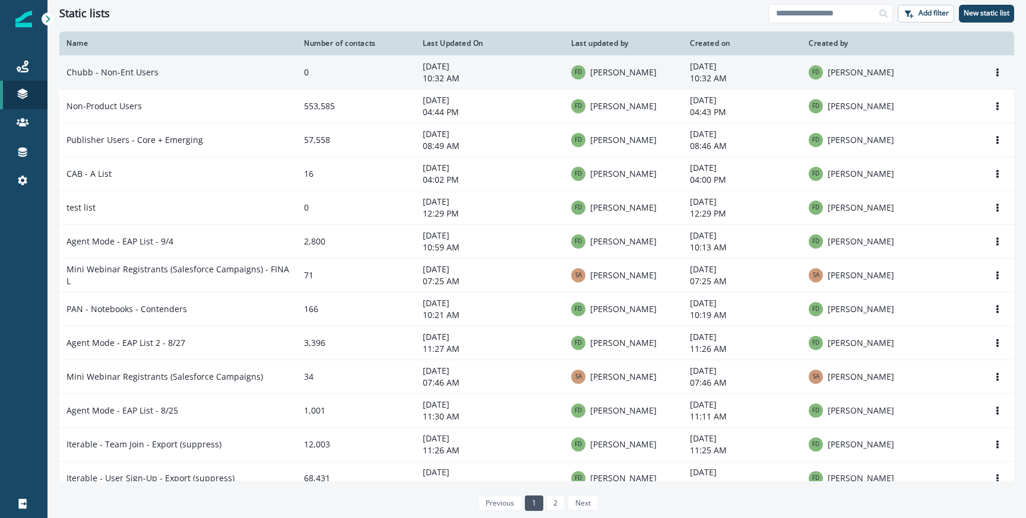
click at [128, 78] on td "Chubb - Non-Ent Users" at bounding box center [177, 72] width 237 height 34
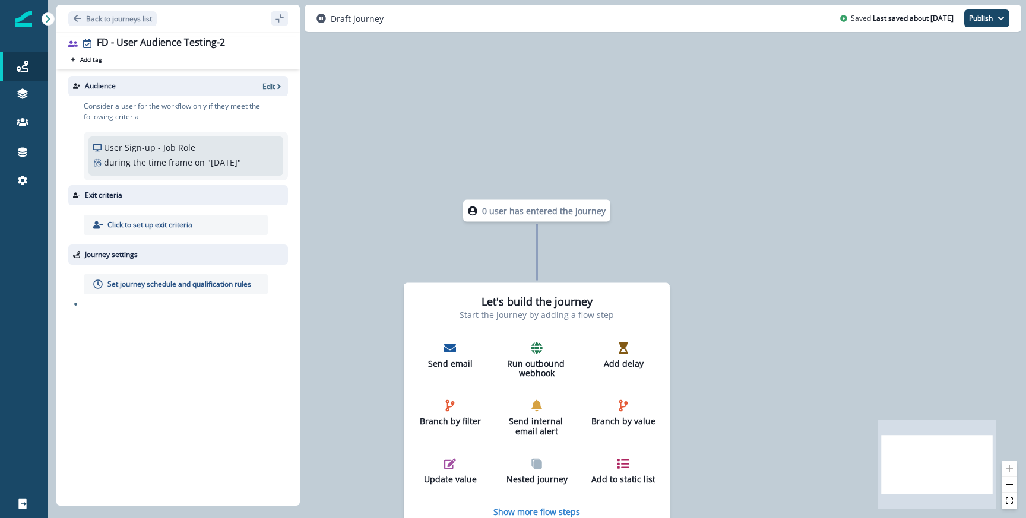
click at [269, 86] on p "Edit" at bounding box center [268, 86] width 12 height 10
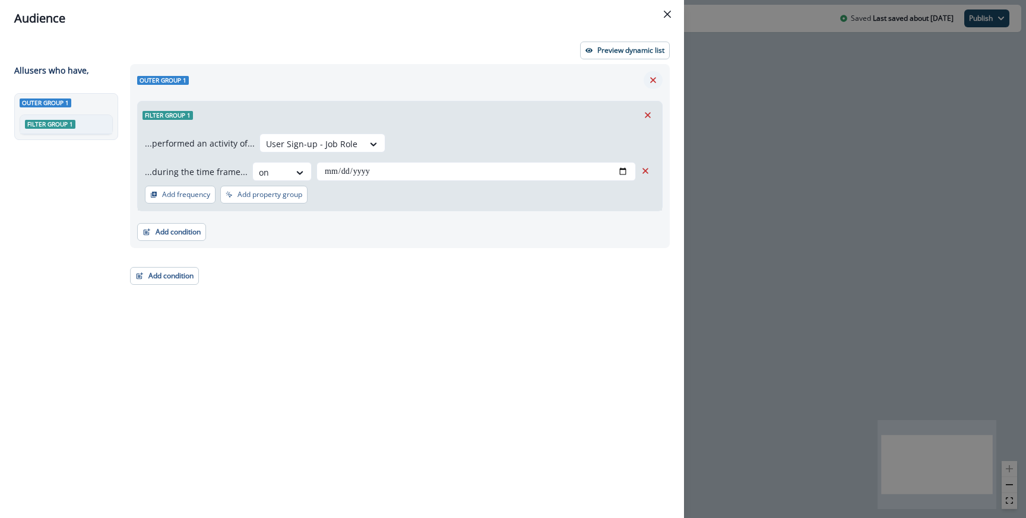
click at [651, 82] on icon "Remove" at bounding box center [653, 80] width 6 height 6
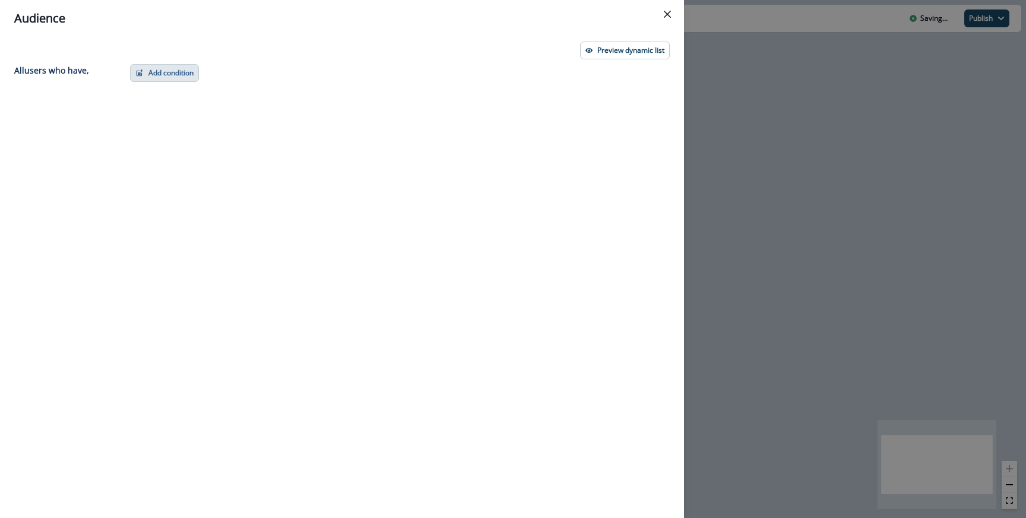
click at [185, 74] on button "Add condition" at bounding box center [164, 73] width 69 height 18
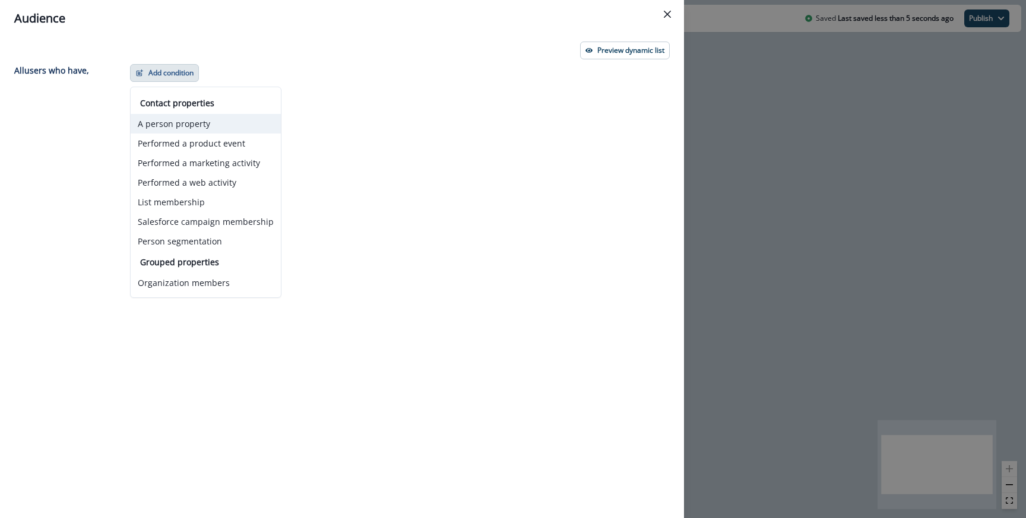
click at [165, 120] on button "A person property" at bounding box center [206, 124] width 150 height 20
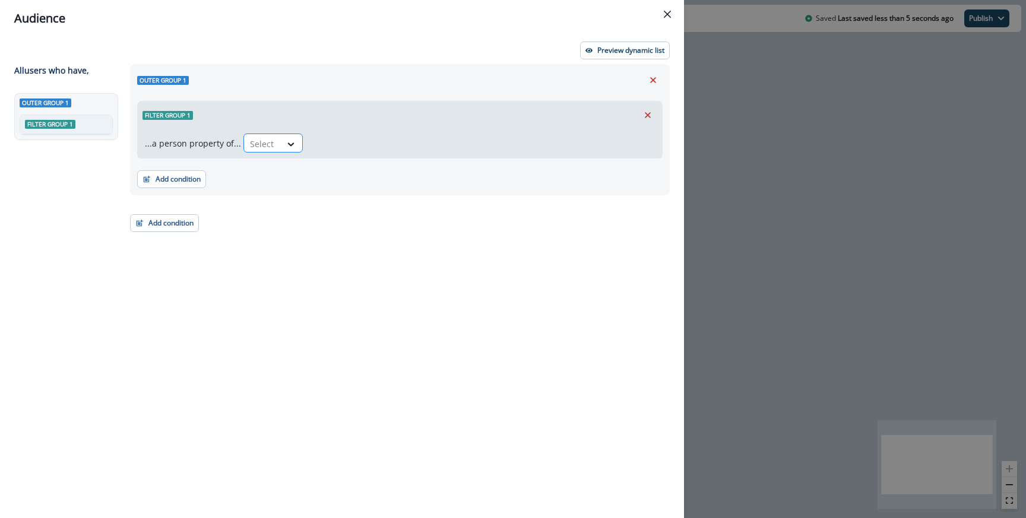
click at [250, 150] on div at bounding box center [262, 144] width 25 height 15
type input "******"
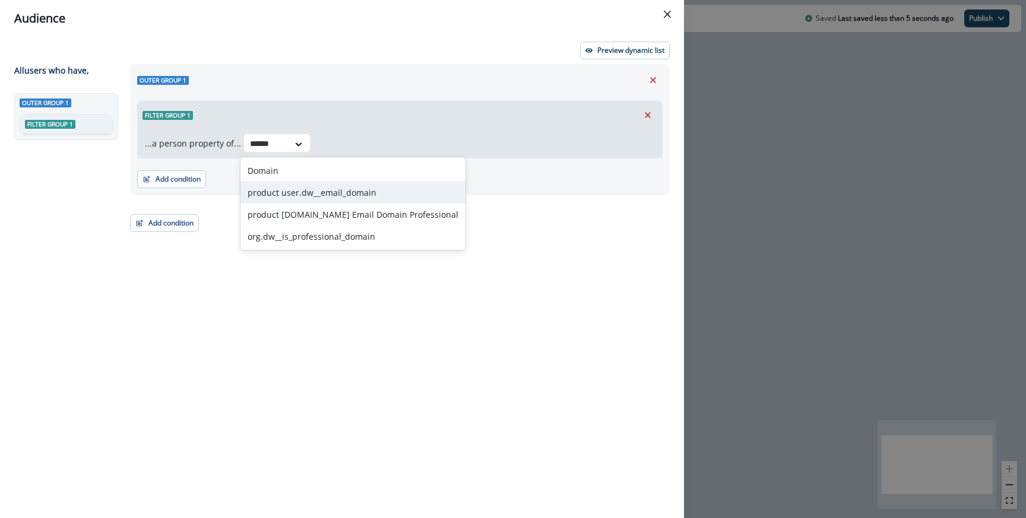
click at [287, 196] on div "product user.dw__email_domain" at bounding box center [352, 193] width 225 height 22
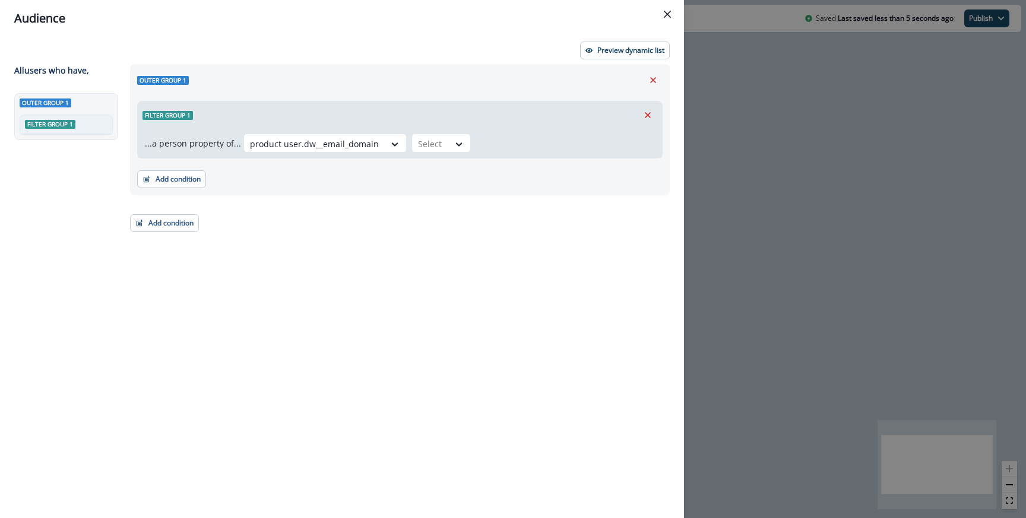
click at [457, 132] on div "...a person property of... option product user.dw__email_domain, selected. prod…" at bounding box center [400, 143] width 524 height 29
click at [457, 132] on div "...a person property of... product user.dw__email_domain Select" at bounding box center [400, 143] width 524 height 29
click at [453, 137] on div at bounding box center [459, 144] width 21 height 20
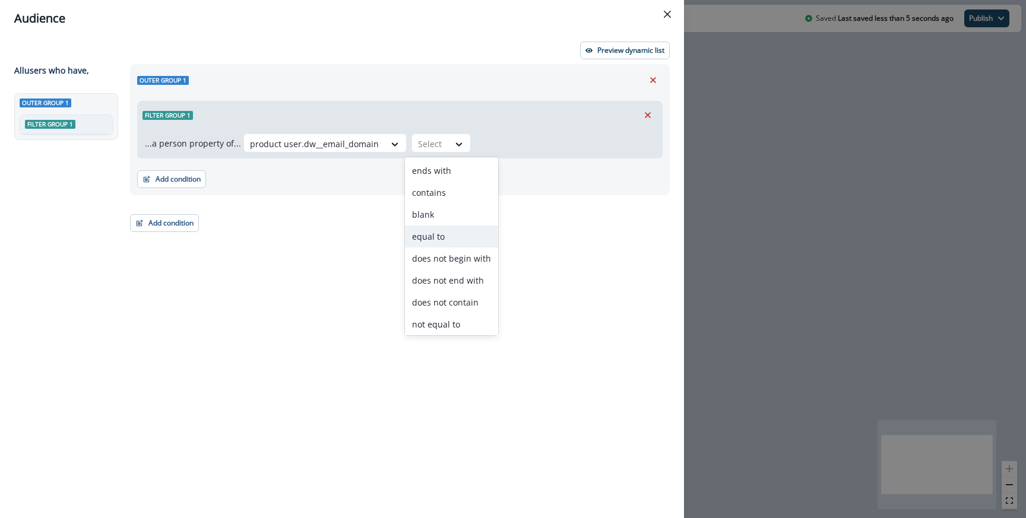
click at [437, 235] on div "equal to" at bounding box center [451, 237] width 93 height 22
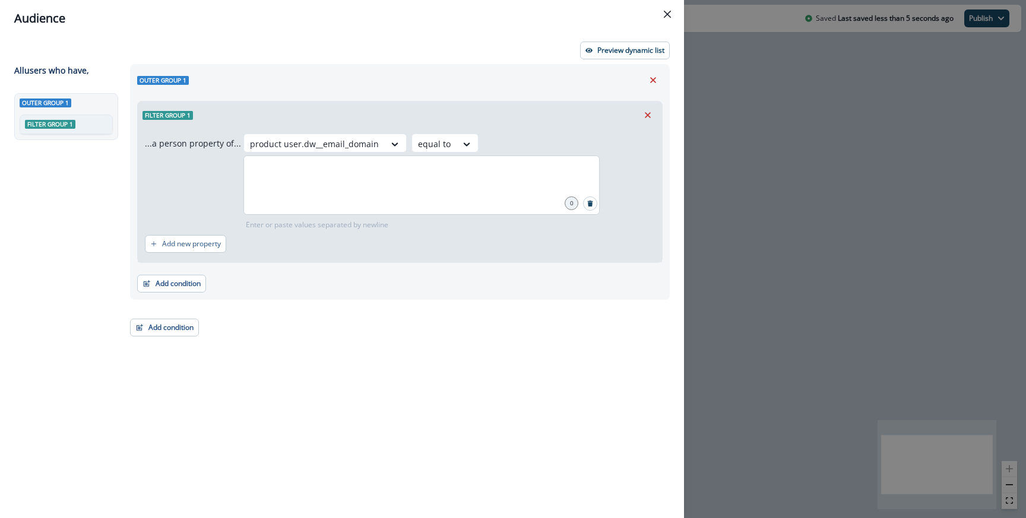
click at [389, 186] on div at bounding box center [421, 185] width 356 height 59
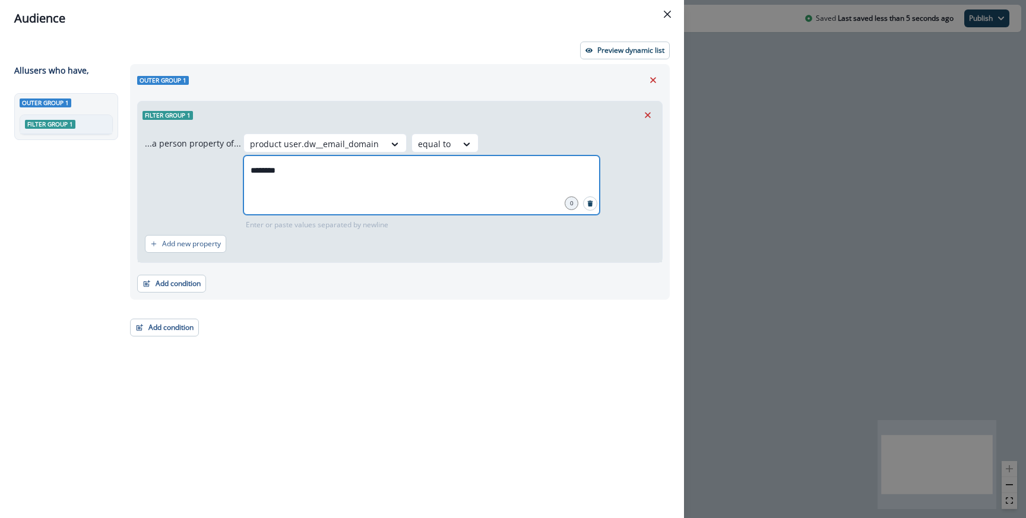
type input "*********"
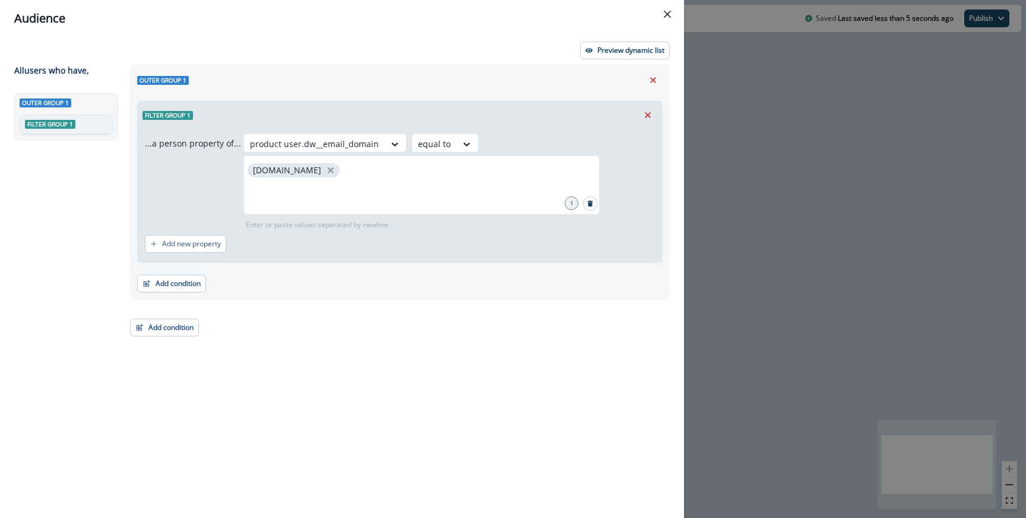
click at [166, 342] on div "Outer group 1 Filter group 1 ...a person property of... product user.dw__email_…" at bounding box center [396, 269] width 547 height 411
click at [168, 324] on button "Add condition" at bounding box center [164, 328] width 69 height 18
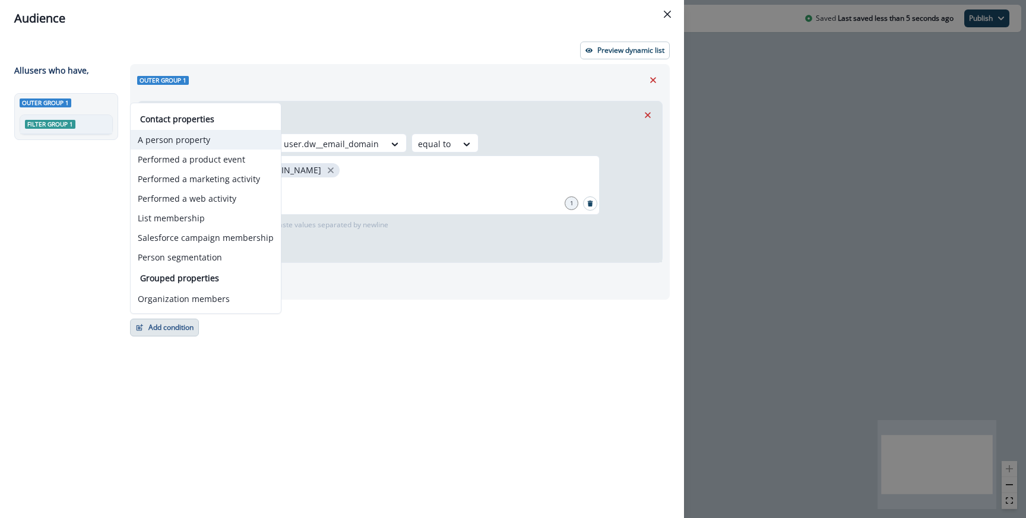
click at [176, 141] on button "A person property" at bounding box center [206, 140] width 150 height 20
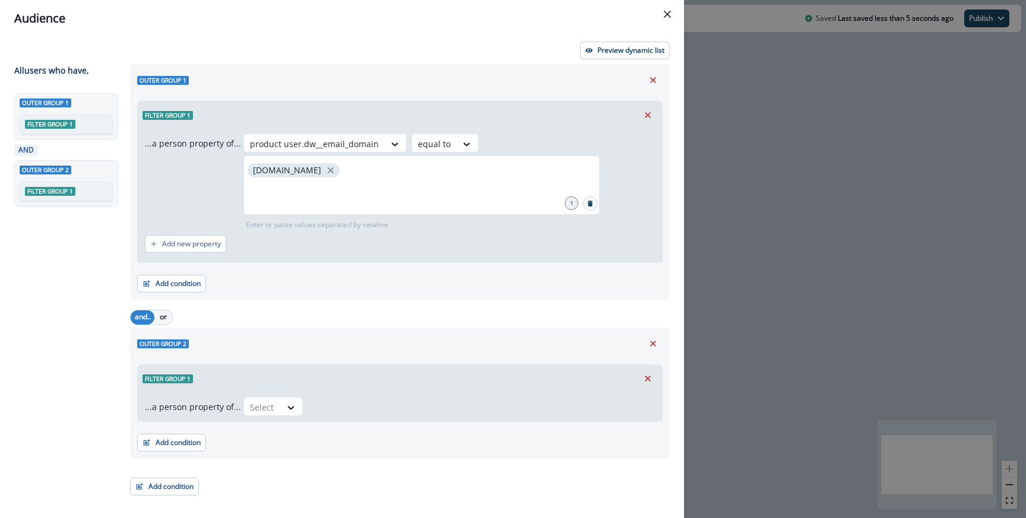
click at [253, 392] on div "Filter group 1" at bounding box center [400, 378] width 524 height 27
click at [253, 398] on div "Select" at bounding box center [262, 408] width 37 height 20
type input "****"
click at [345, 452] on div "org.dw__plan_type" at bounding box center [317, 447] width 155 height 22
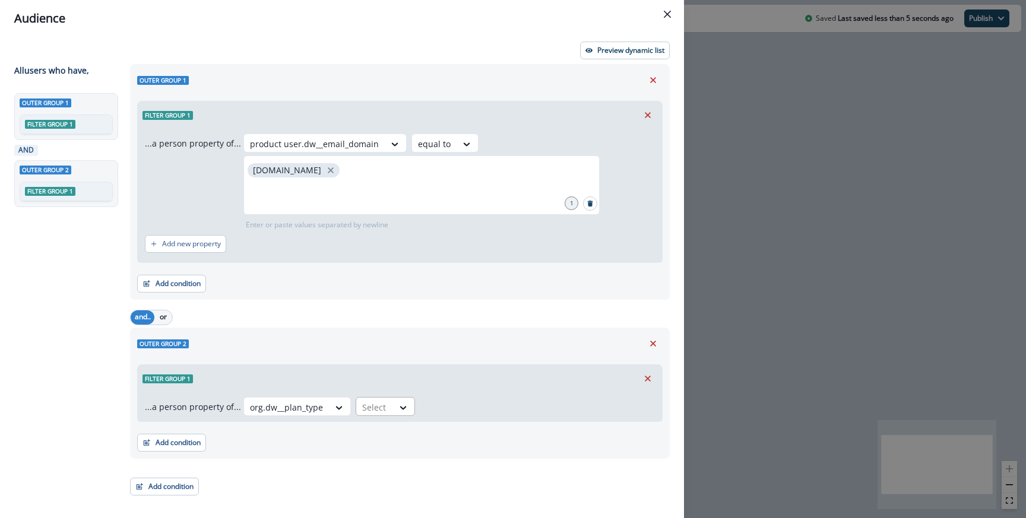
click at [373, 399] on div "Select" at bounding box center [374, 408] width 37 height 20
click at [383, 495] on div "not equal to" at bounding box center [397, 497] width 93 height 22
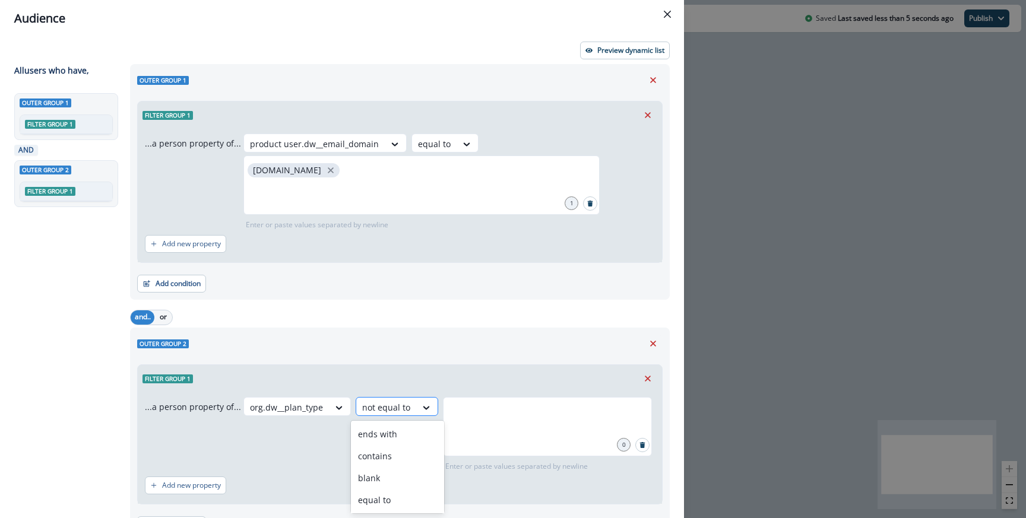
click at [421, 414] on div at bounding box center [426, 408] width 21 height 20
click at [421, 411] on icon at bounding box center [426, 408] width 11 height 12
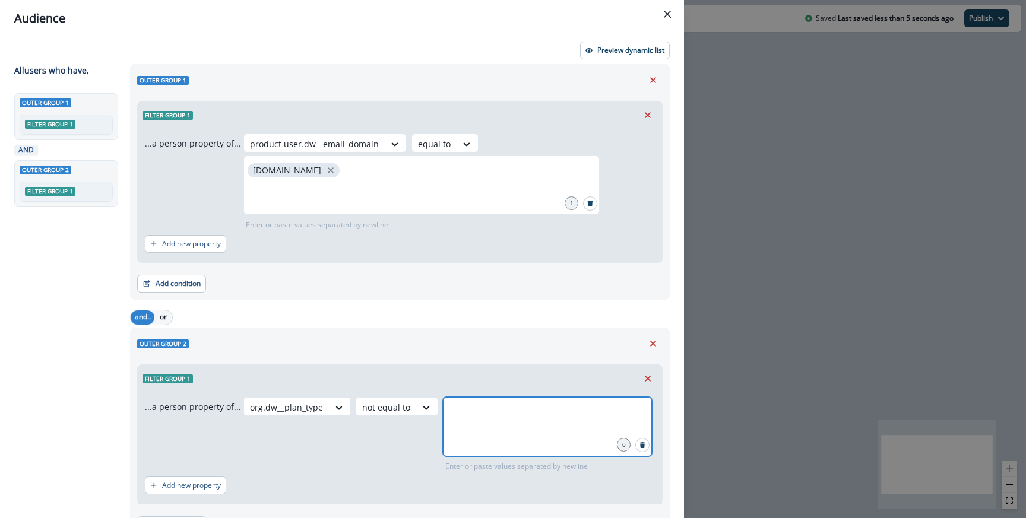
click at [487, 420] on input "text" at bounding box center [547, 412] width 205 height 24
type input "*"
click at [389, 404] on div at bounding box center [386, 407] width 48 height 15
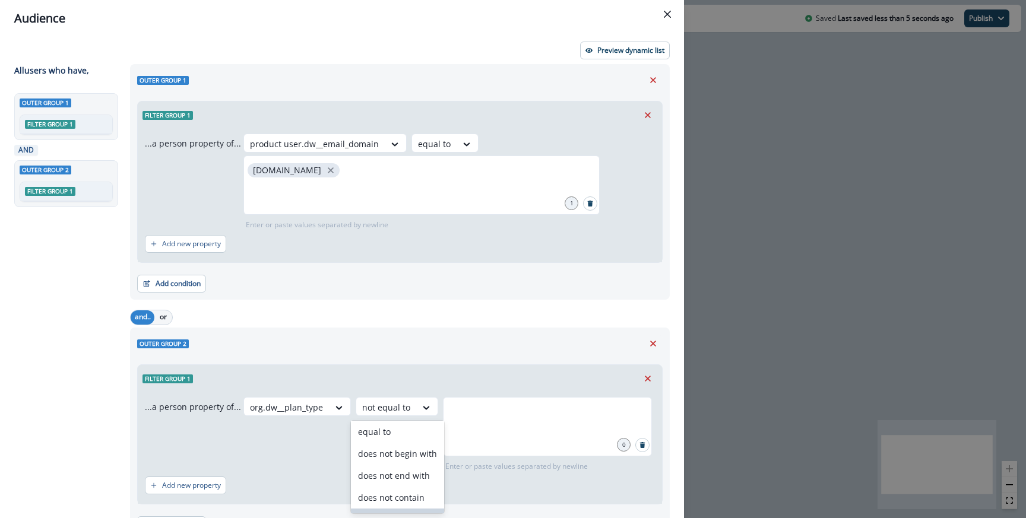
scroll to position [80, 0]
click at [399, 483] on div "does not contain" at bounding box center [397, 486] width 93 height 22
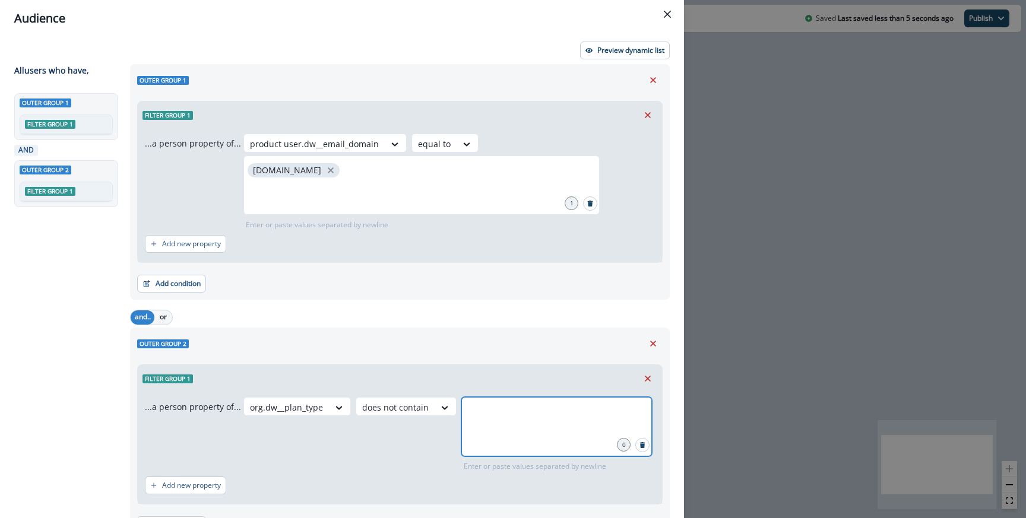
click at [502, 423] on input "text" at bounding box center [556, 412] width 187 height 24
type input "**********"
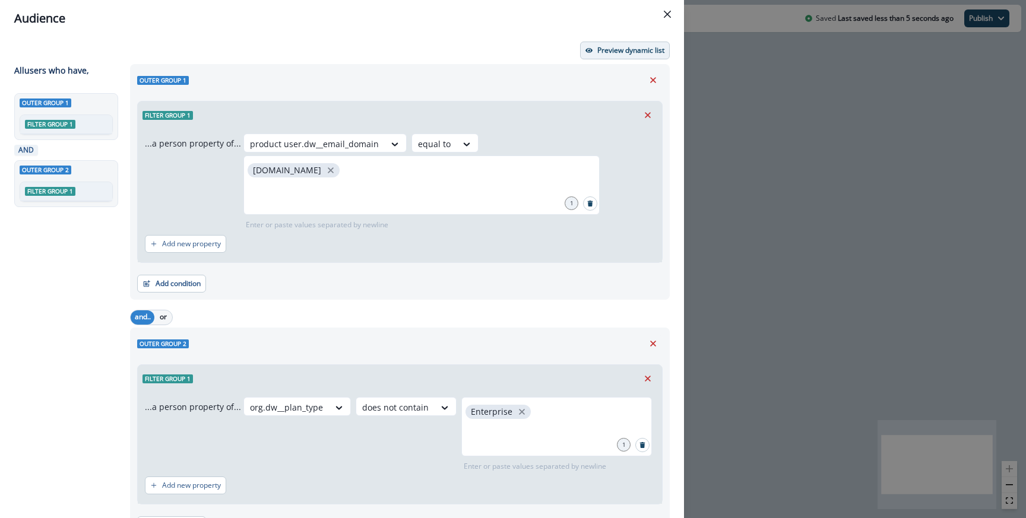
click at [619, 52] on p "Preview dynamic list" at bounding box center [630, 50] width 67 height 8
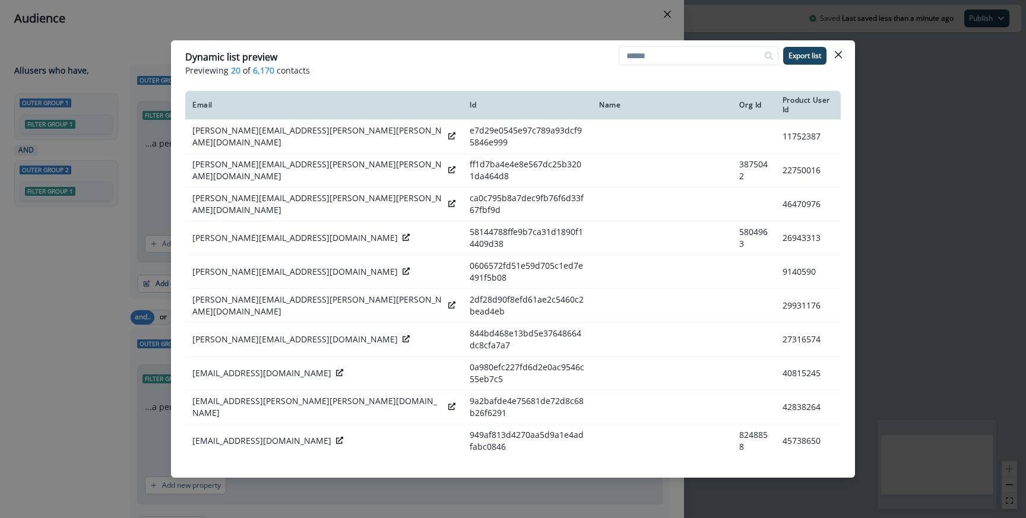
click at [736, 21] on div "Dynamic list preview Previewing 20 of 6,170 contacts Export list Email Id Name …" at bounding box center [513, 259] width 1026 height 518
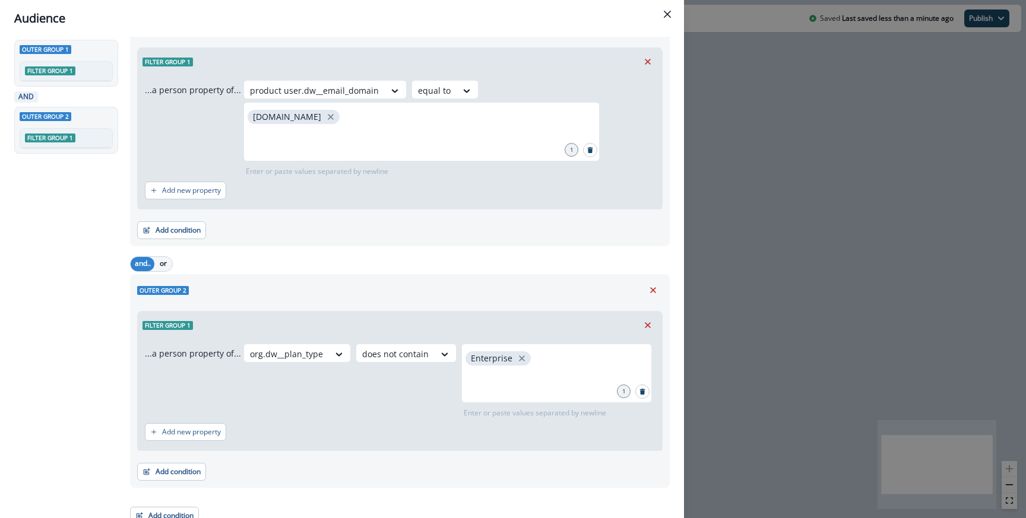
scroll to position [0, 0]
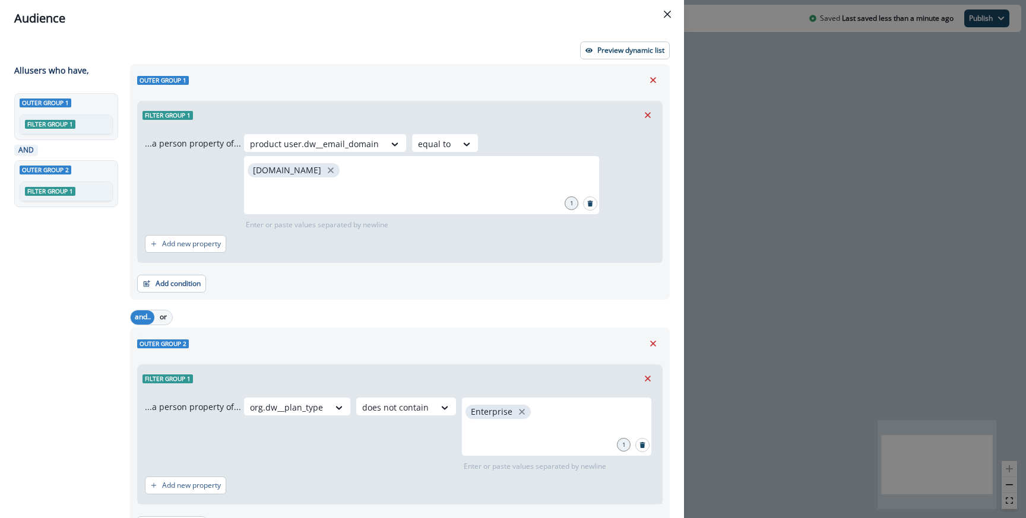
click at [711, 143] on div "Audience Preview dynamic list All user s who have, Outer group 1 Filter group 1…" at bounding box center [513, 259] width 1026 height 518
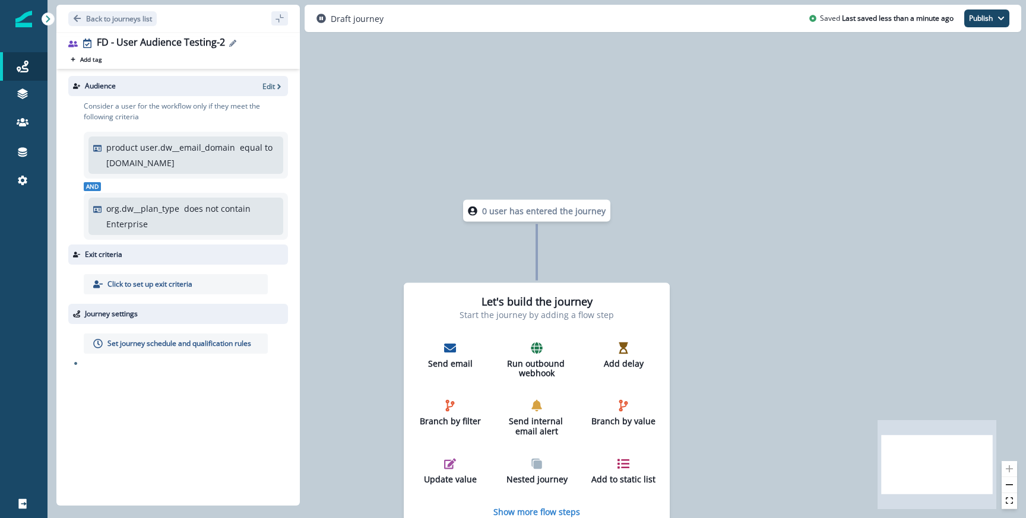
click at [233, 46] on icon "Edit name" at bounding box center [232, 43] width 7 height 7
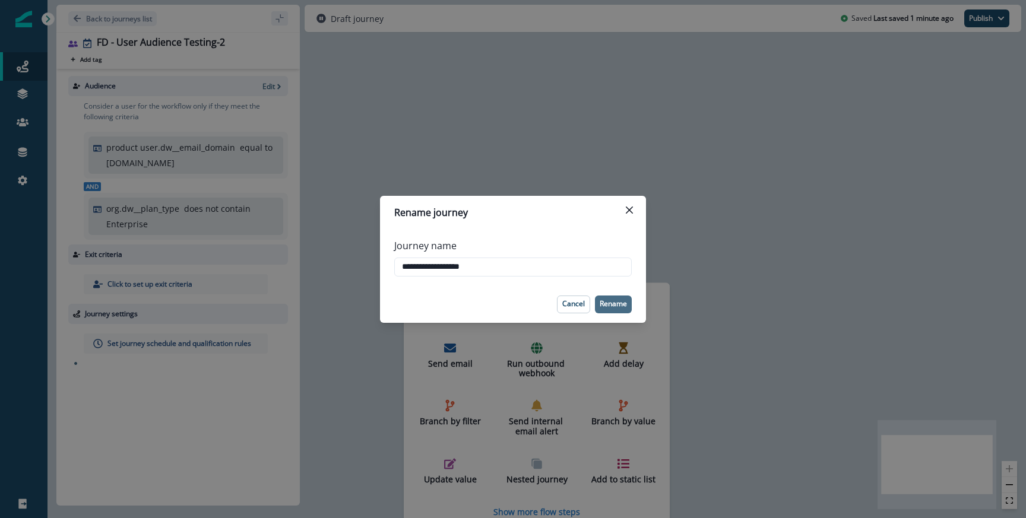
type input "**********"
click at [616, 300] on p "Rename" at bounding box center [613, 304] width 27 height 8
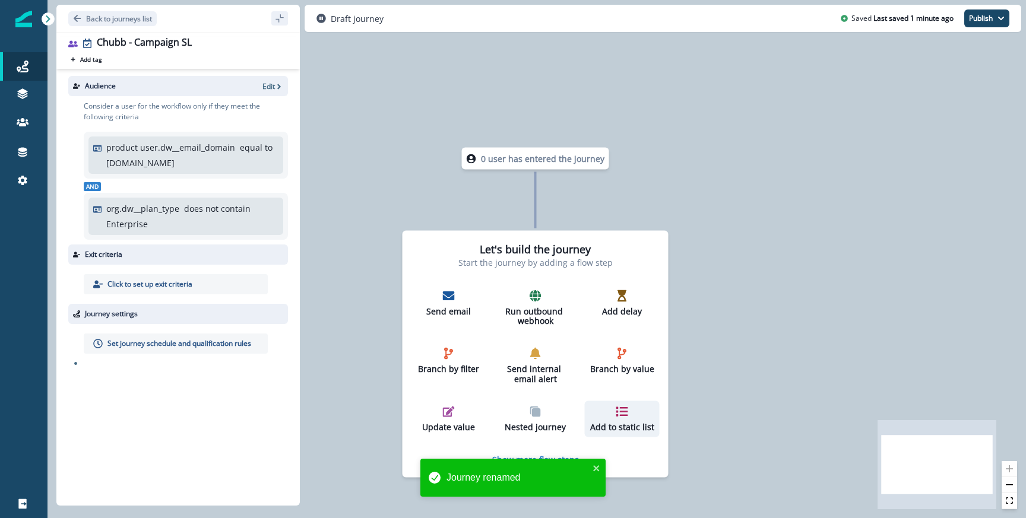
click at [622, 409] on icon "button" at bounding box center [622, 411] width 12 height 12
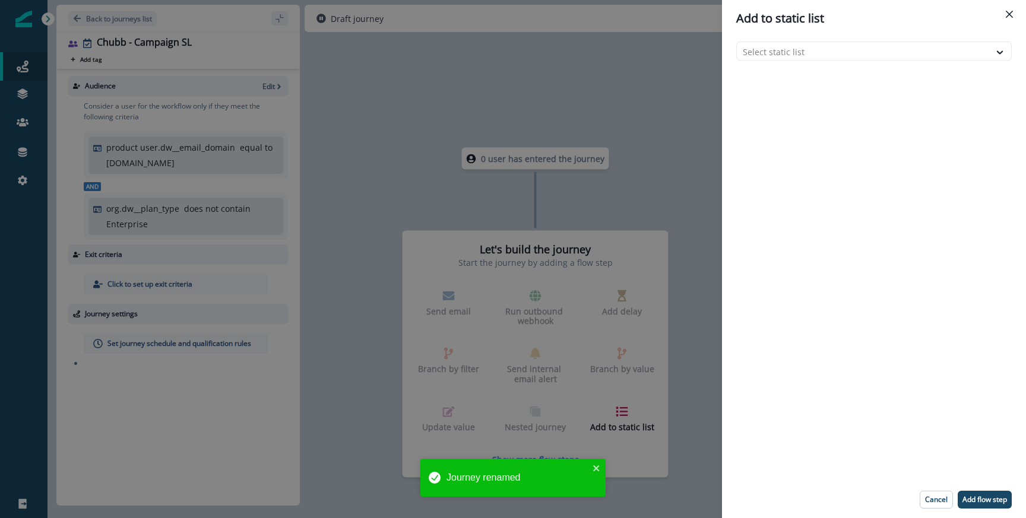
click at [794, 36] on header "Add to static list" at bounding box center [874, 18] width 304 height 37
click at [792, 40] on div "Select static list" at bounding box center [874, 259] width 304 height 445
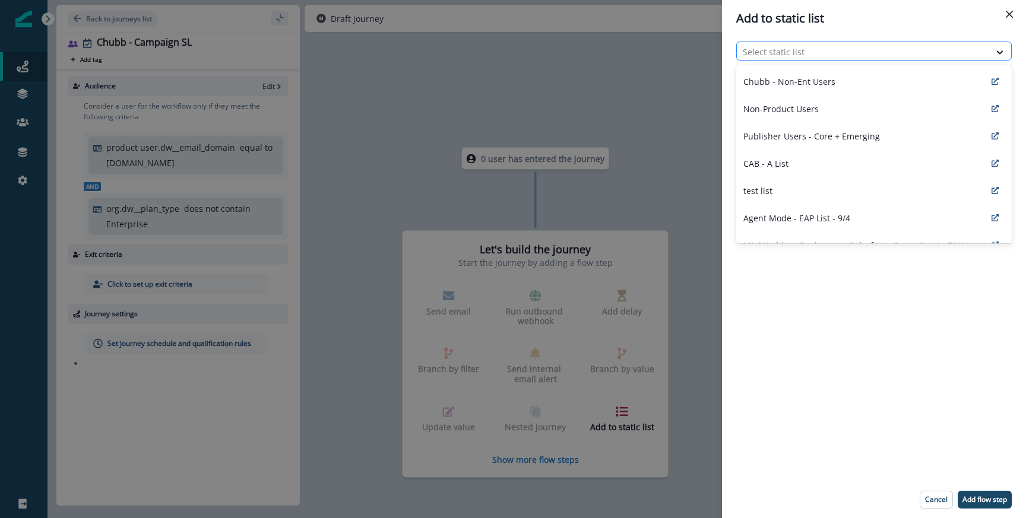
click at [790, 48] on div at bounding box center [863, 52] width 241 height 15
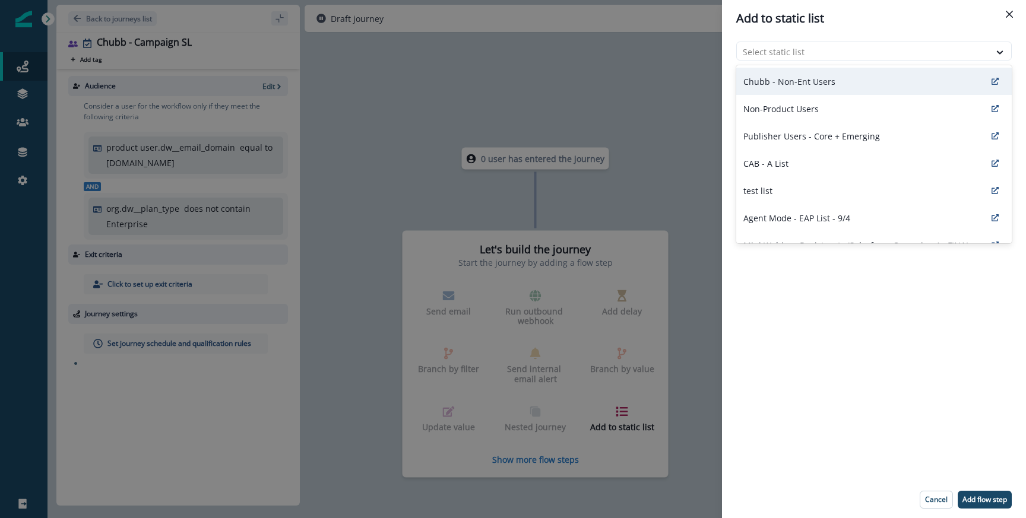
click at [786, 83] on p "Chubb - Non-Ent Users" at bounding box center [789, 81] width 92 height 12
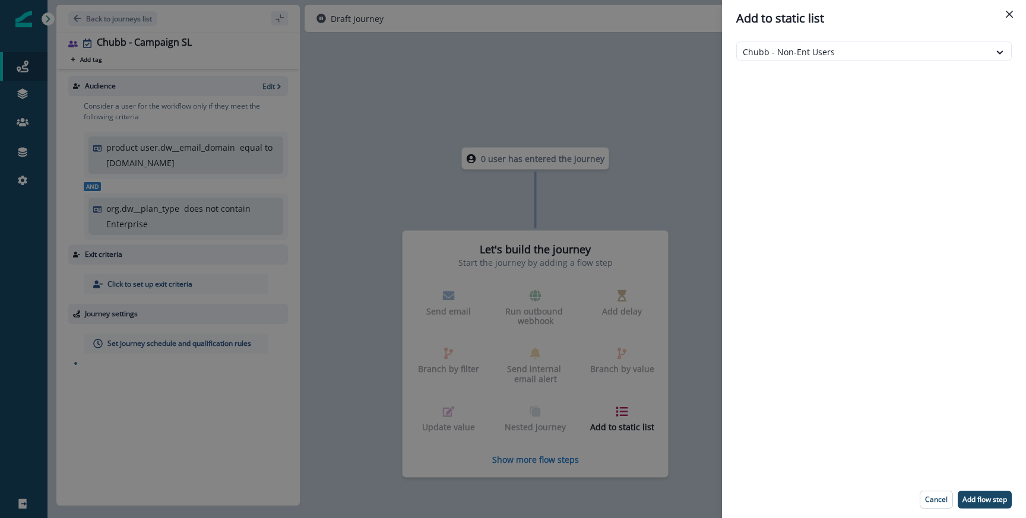
click at [534, 270] on div "Add to static list option Chubb - Non-Ent Users, selected. Chubb - Non-Ent User…" at bounding box center [513, 259] width 1026 height 518
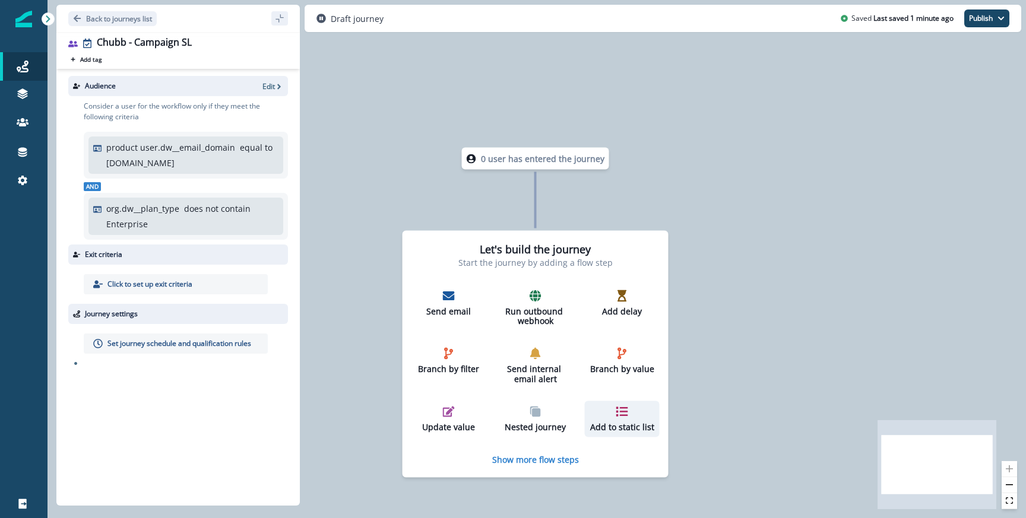
click at [633, 417] on div "Add to static list" at bounding box center [621, 418] width 65 height 27
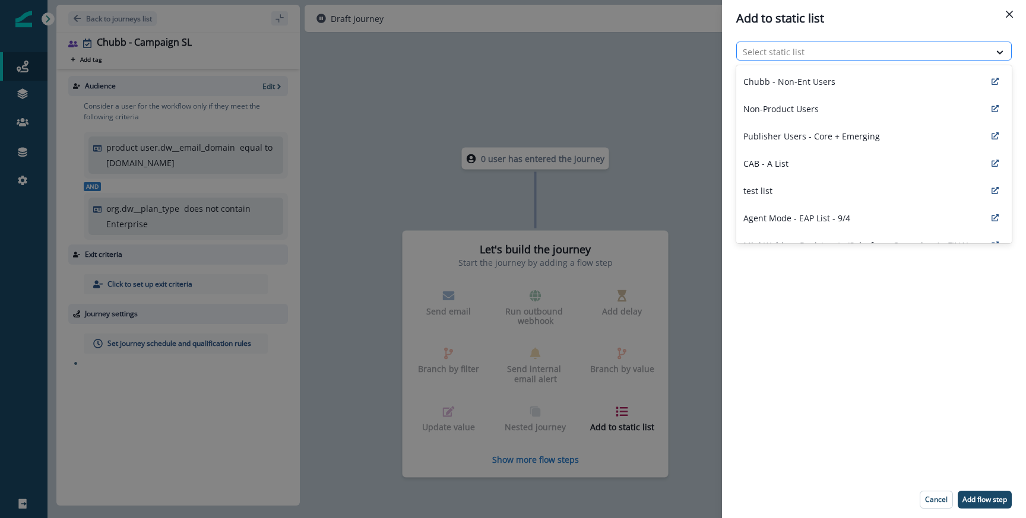
click at [807, 42] on div "Select static list" at bounding box center [873, 51] width 275 height 19
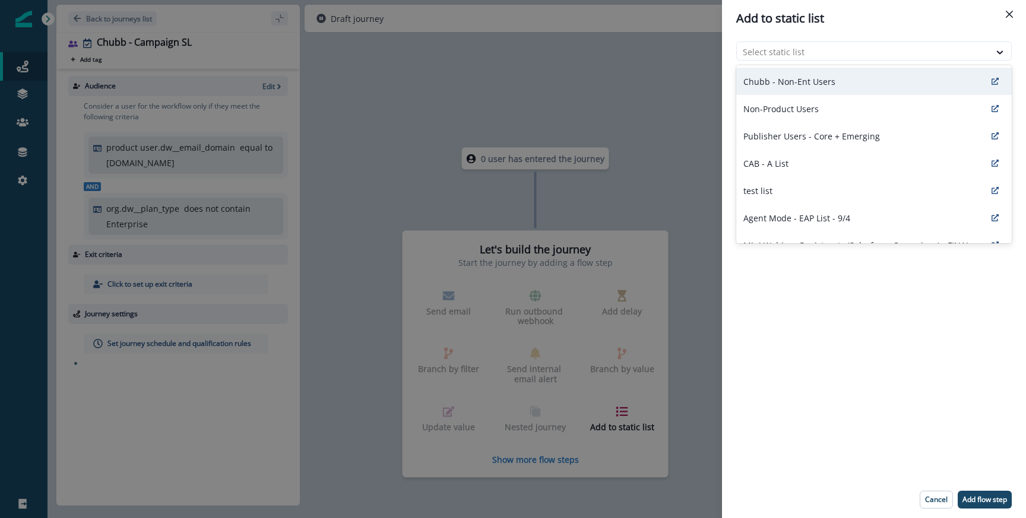
click at [794, 68] on div "Chubb - Non-Ent Users" at bounding box center [873, 81] width 275 height 27
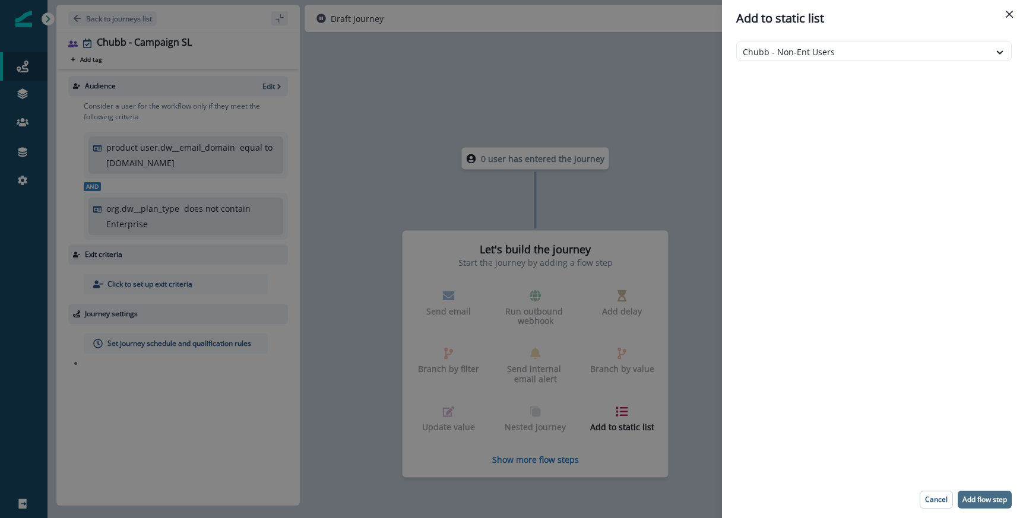
click at [978, 498] on p "Add flow step" at bounding box center [984, 500] width 45 height 8
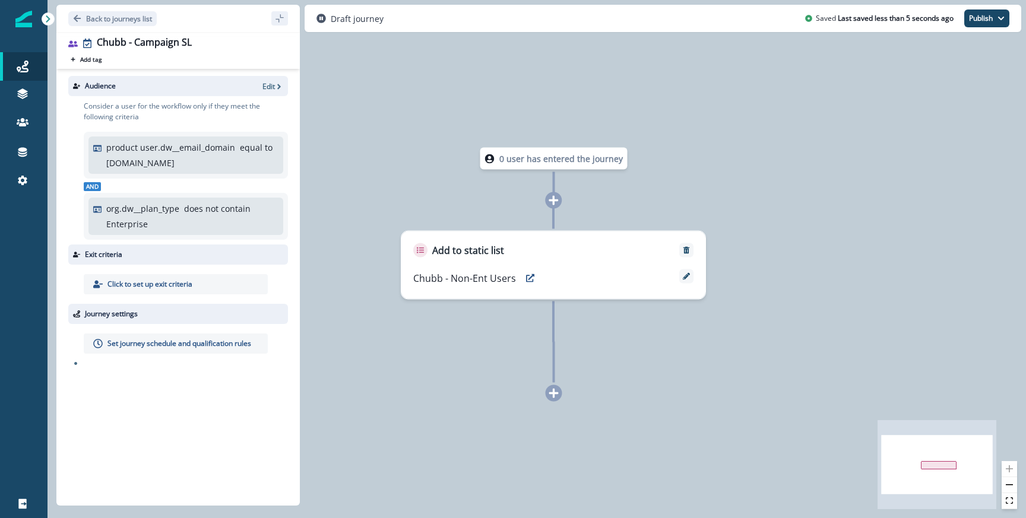
click at [201, 336] on div "Set journey schedule and qualification rules" at bounding box center [176, 344] width 184 height 20
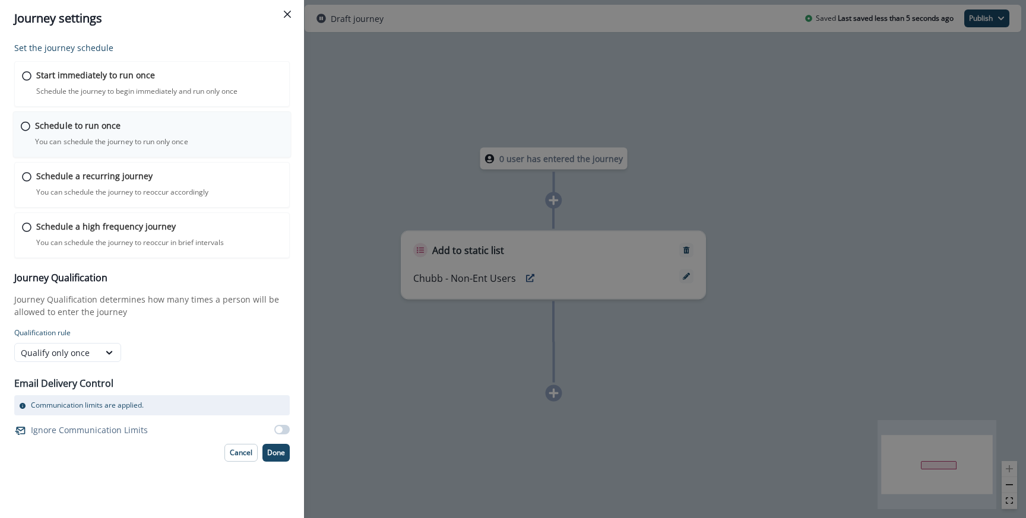
click at [88, 129] on p "Schedule to run once" at bounding box center [77, 125] width 85 height 12
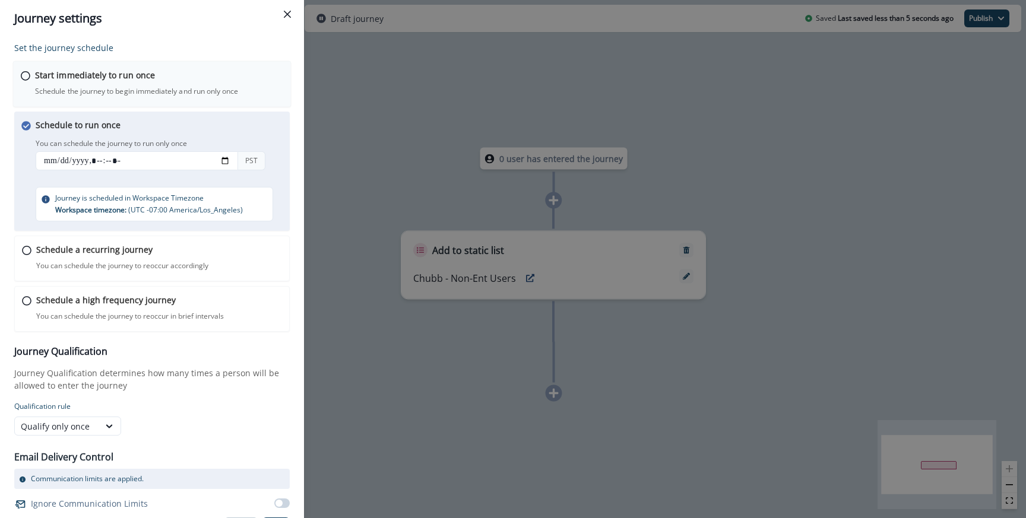
click at [89, 80] on p "Start immediately to run once" at bounding box center [95, 75] width 120 height 12
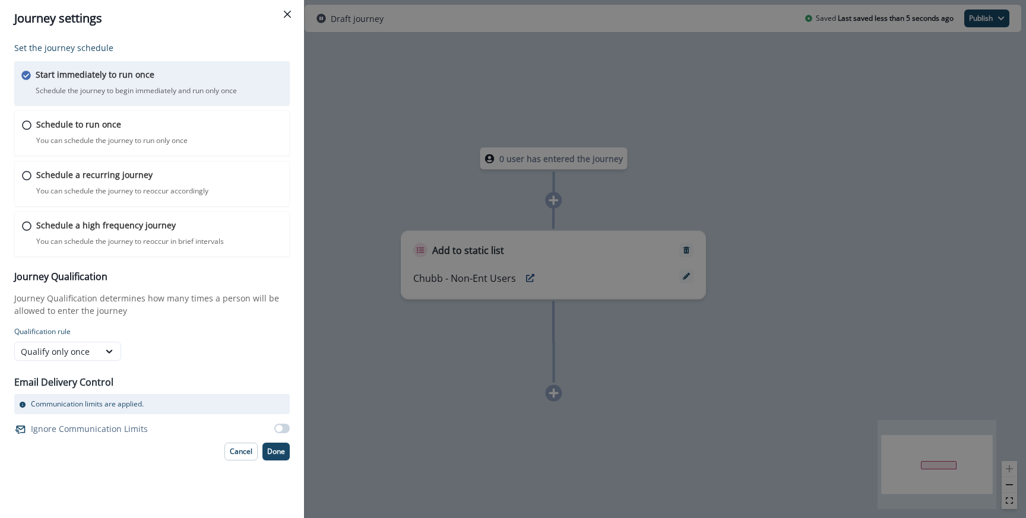
click at [274, 440] on div "Set the journey schedule Start immediately to run once Schedule the journey to …" at bounding box center [151, 251] width 275 height 419
click at [272, 446] on button "Done" at bounding box center [275, 452] width 27 height 18
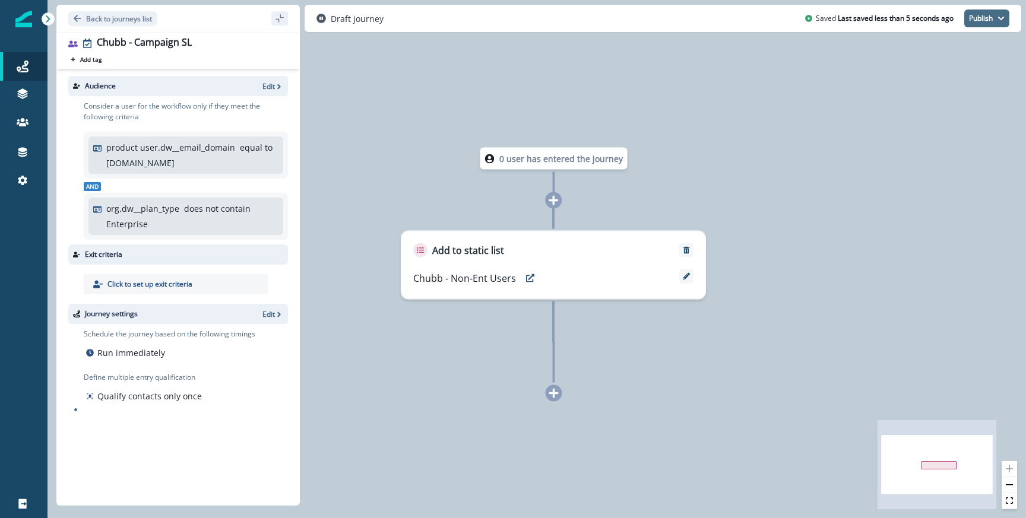
click at [998, 21] on icon "button" at bounding box center [1000, 18] width 7 height 7
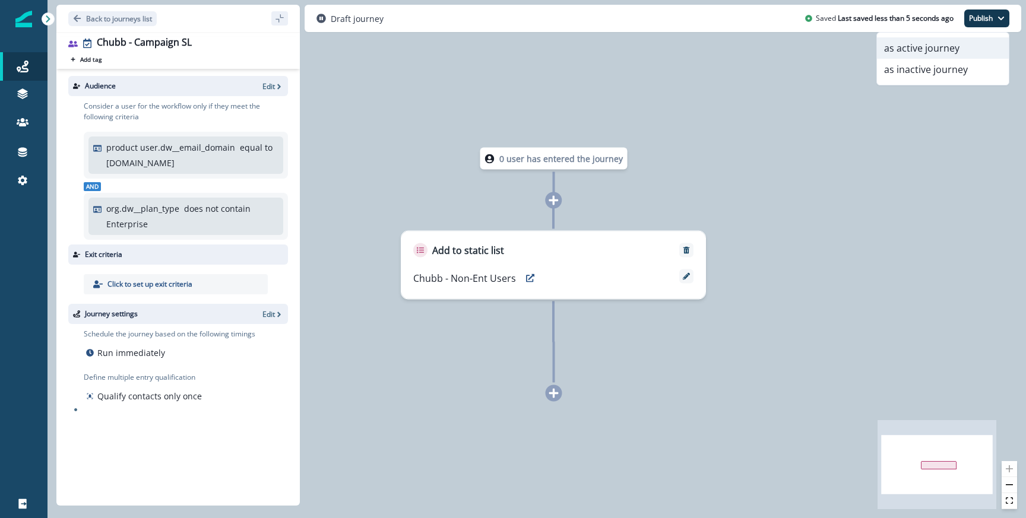
click at [935, 47] on button "as active journey" at bounding box center [943, 47] width 132 height 21
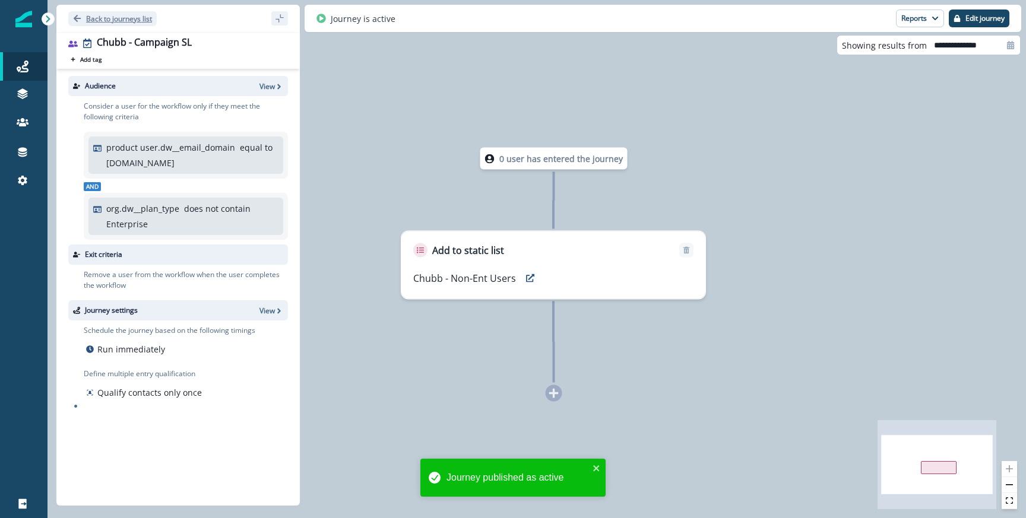
click at [104, 22] on p "Back to journeys list" at bounding box center [119, 19] width 66 height 10
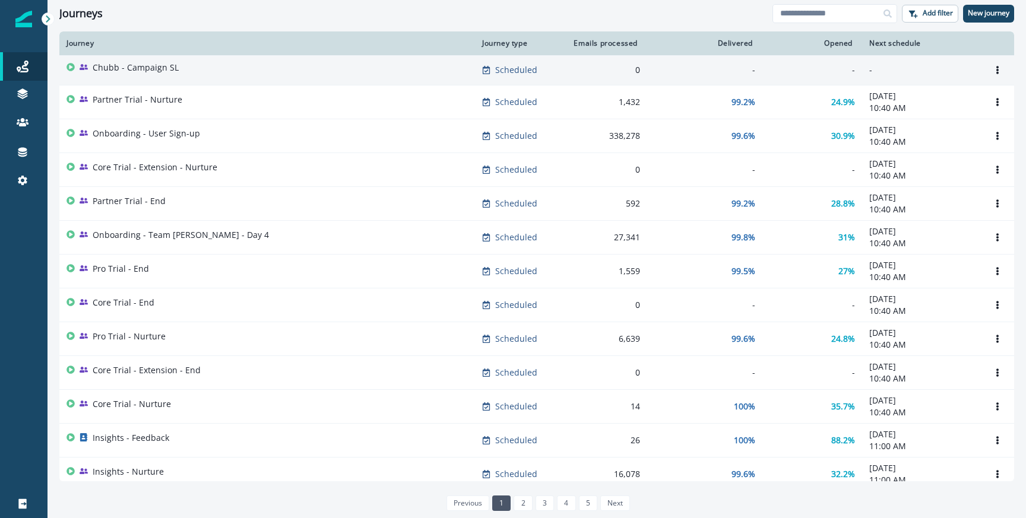
click at [348, 73] on div "Chubb - Campaign SL" at bounding box center [266, 70] width 401 height 17
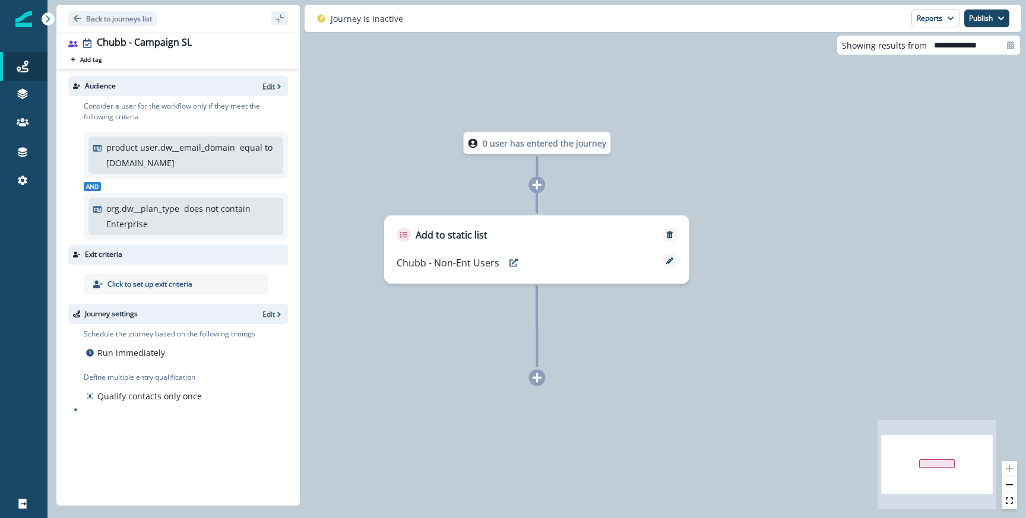
click at [274, 85] on p "Edit" at bounding box center [268, 86] width 12 height 10
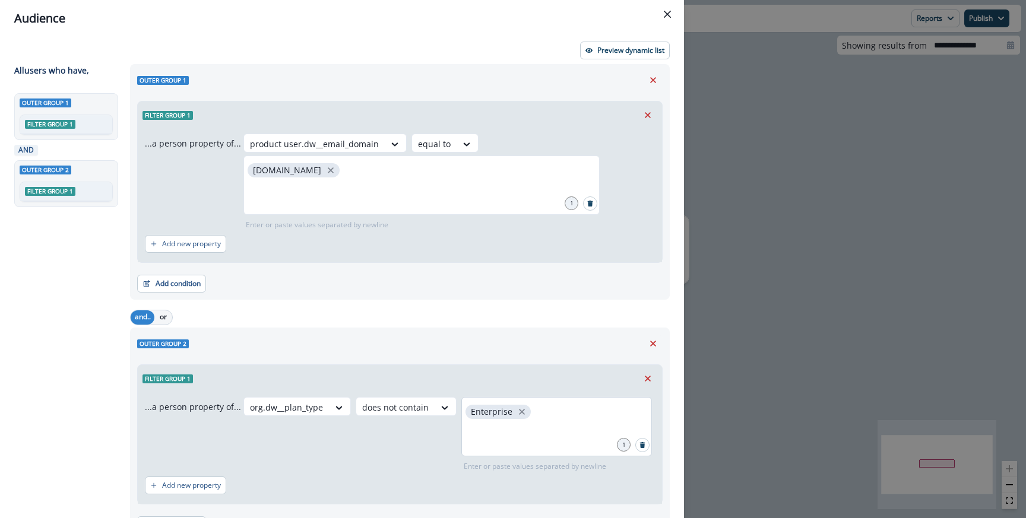
click at [537, 419] on div "Enterprise" at bounding box center [556, 426] width 191 height 59
type input "***"
click at [611, 51] on p "Preview dynamic list" at bounding box center [630, 50] width 67 height 8
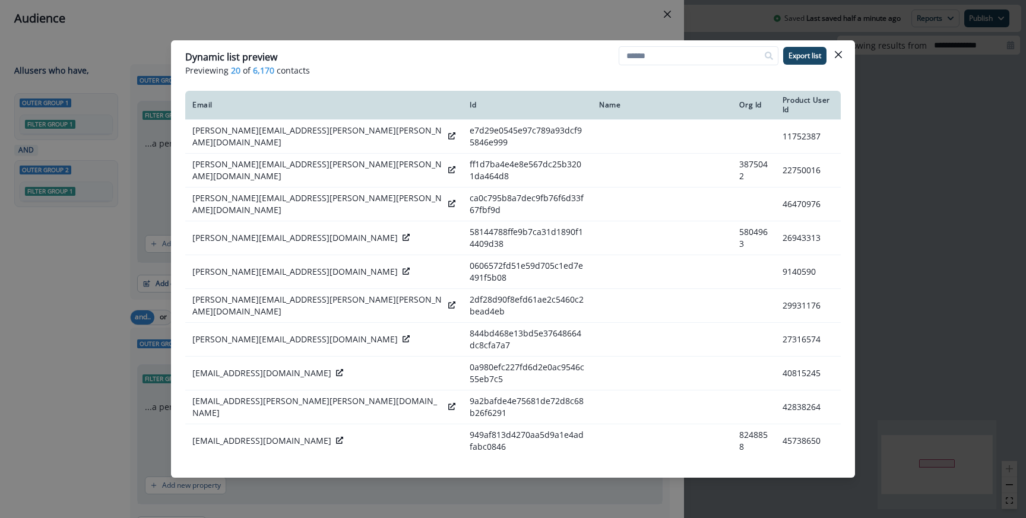
click at [422, 24] on div "Dynamic list preview Previewing 20 of 6,170 contacts Export list Email Id Name …" at bounding box center [513, 259] width 1026 height 518
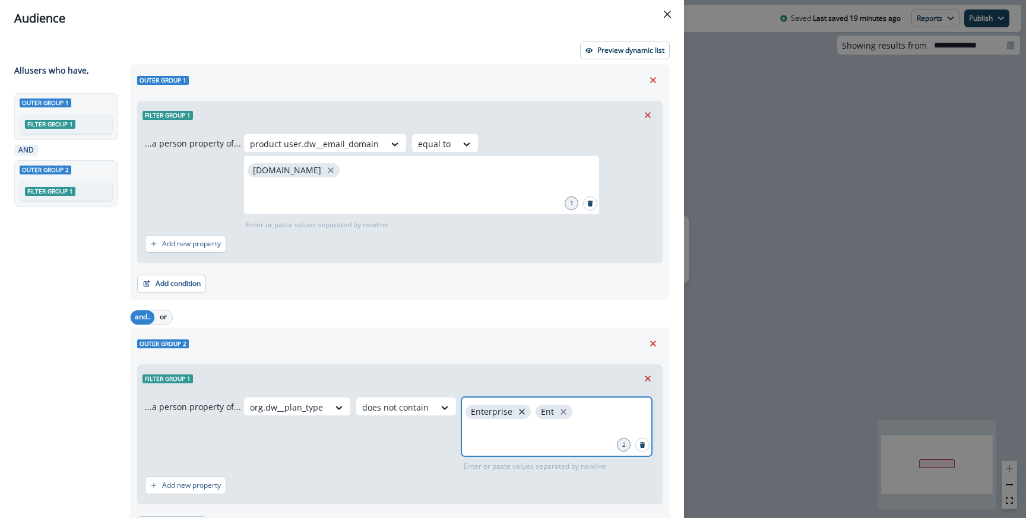
click at [516, 413] on icon "close" at bounding box center [521, 412] width 11 height 11
click at [488, 408] on icon "close" at bounding box center [493, 412] width 11 height 11
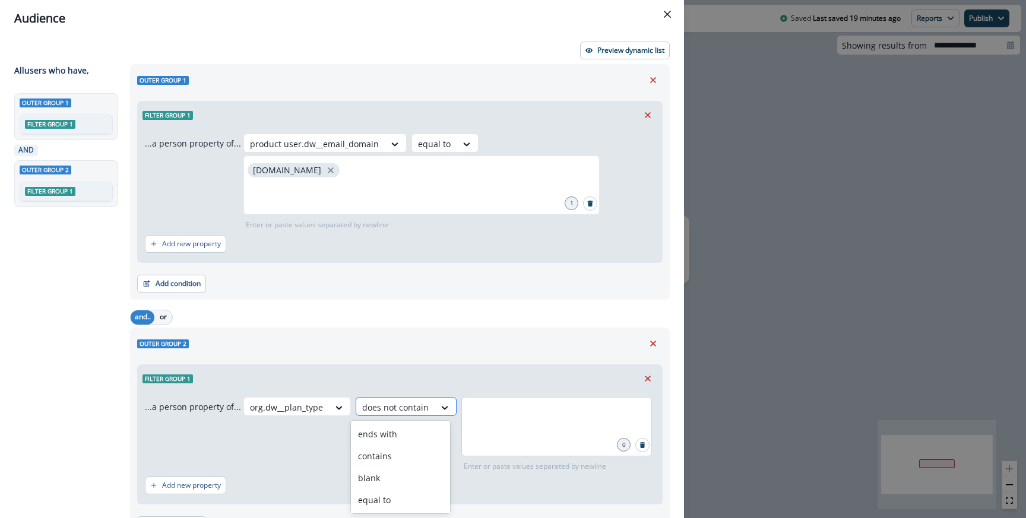
click at [423, 411] on div "does not contain" at bounding box center [395, 408] width 78 height 20
click at [391, 453] on div "contains" at bounding box center [400, 456] width 99 height 22
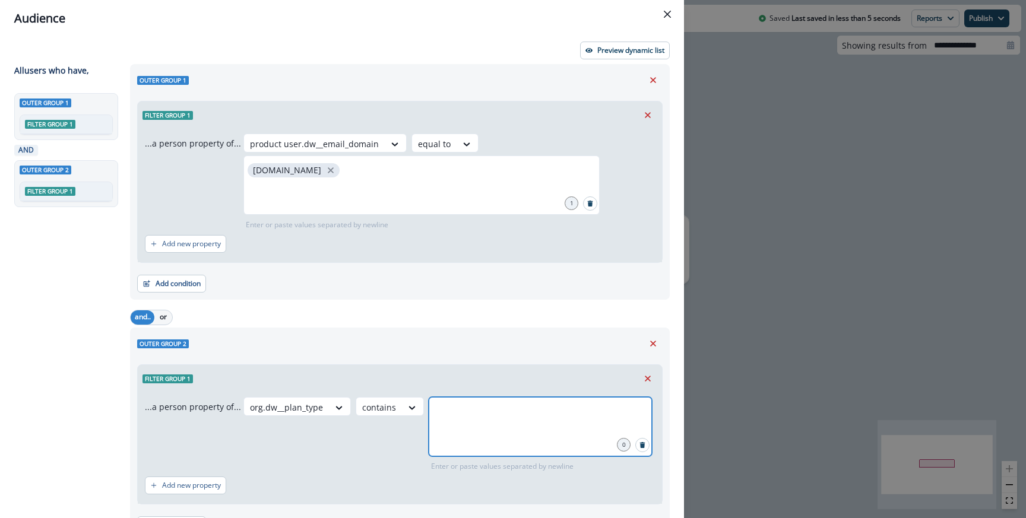
click at [487, 422] on input "text" at bounding box center [540, 412] width 220 height 24
type input "****"
click at [509, 341] on div "Outer group 2" at bounding box center [399, 344] width 525 height 18
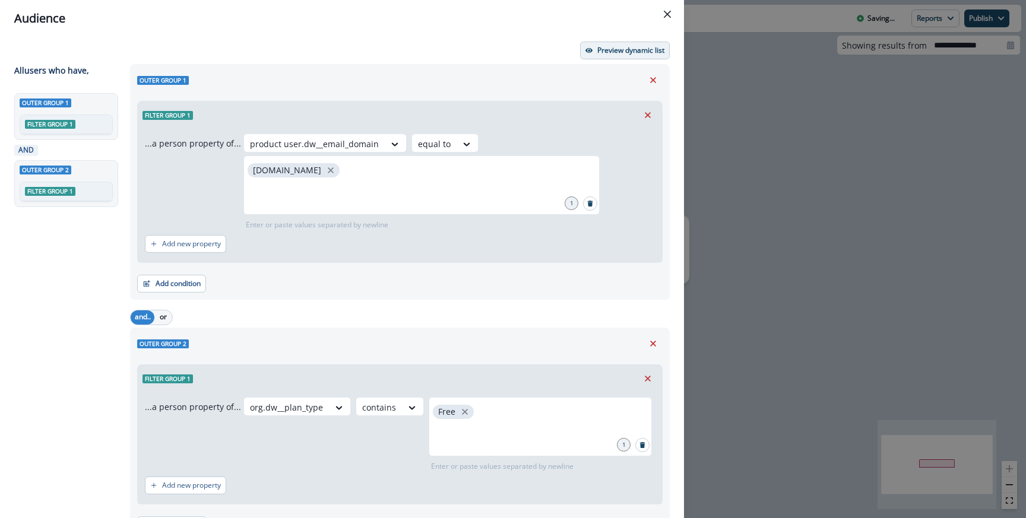
click at [616, 48] on p "Preview dynamic list" at bounding box center [630, 50] width 67 height 8
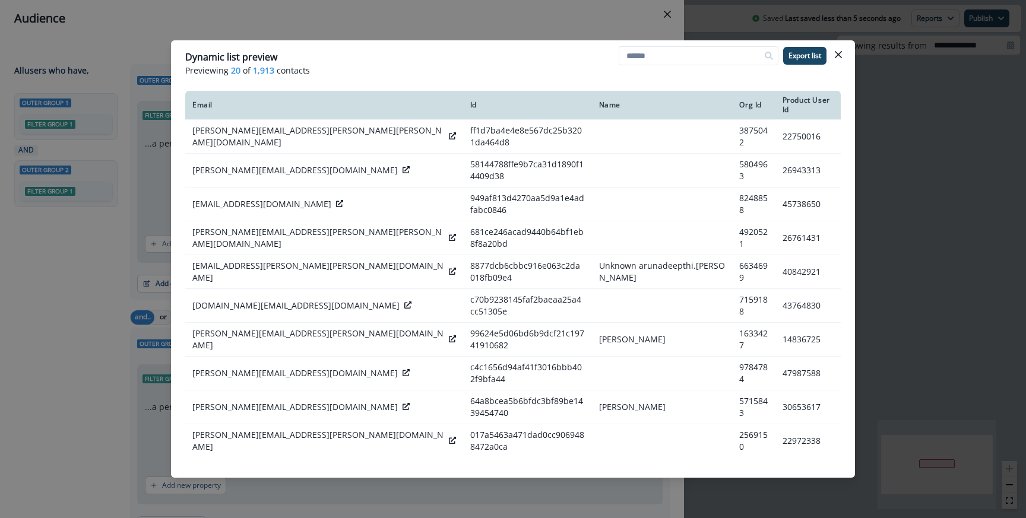
click at [462, 39] on div "Dynamic list preview Previewing 20 of 1,913 contacts Export list Email Id Name …" at bounding box center [513, 259] width 1026 height 518
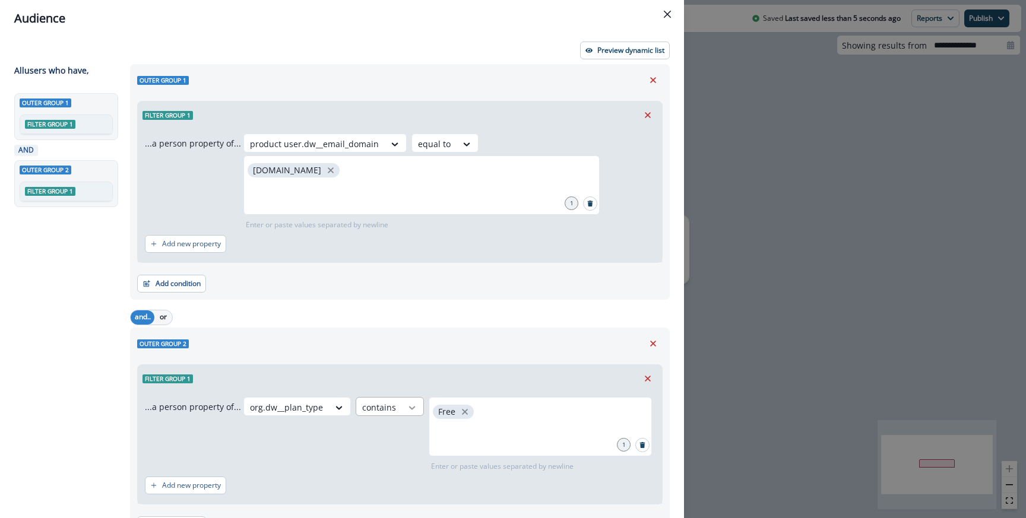
click at [402, 404] on div at bounding box center [412, 408] width 20 height 12
click at [398, 439] on div "blank" at bounding box center [397, 431] width 93 height 22
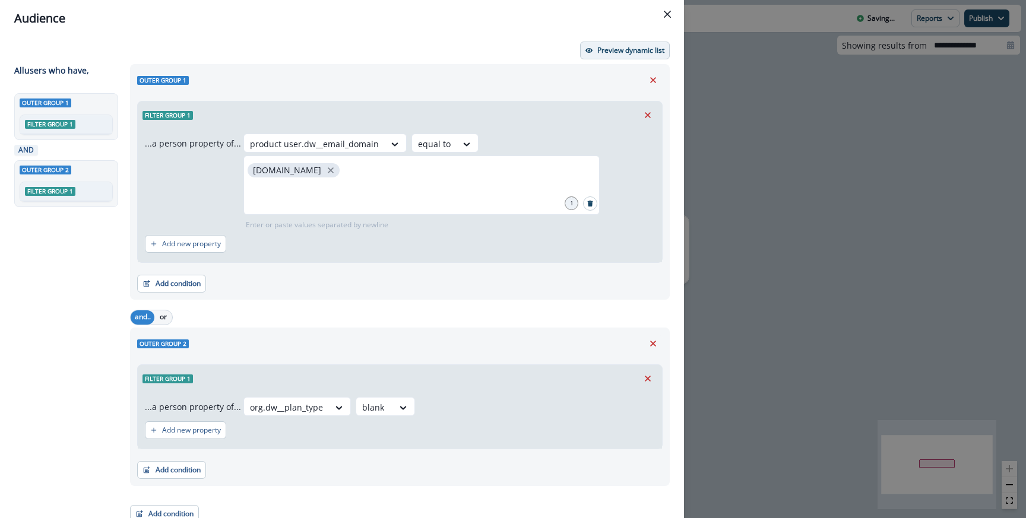
click at [608, 43] on button "Preview dynamic list" at bounding box center [625, 51] width 90 height 18
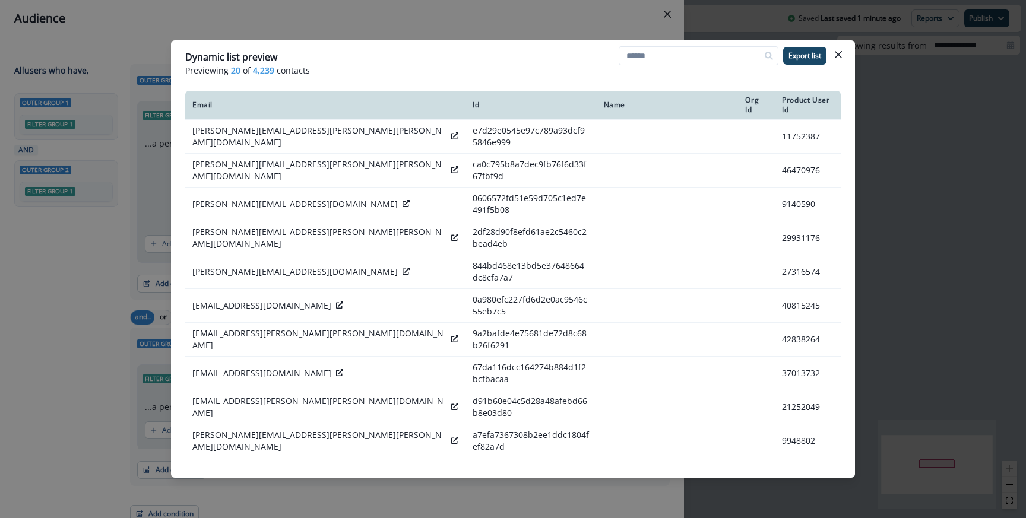
click at [356, 11] on div "Dynamic list preview Previewing 20 of 4,239 contacts Export list Email Id Name …" at bounding box center [513, 259] width 1026 height 518
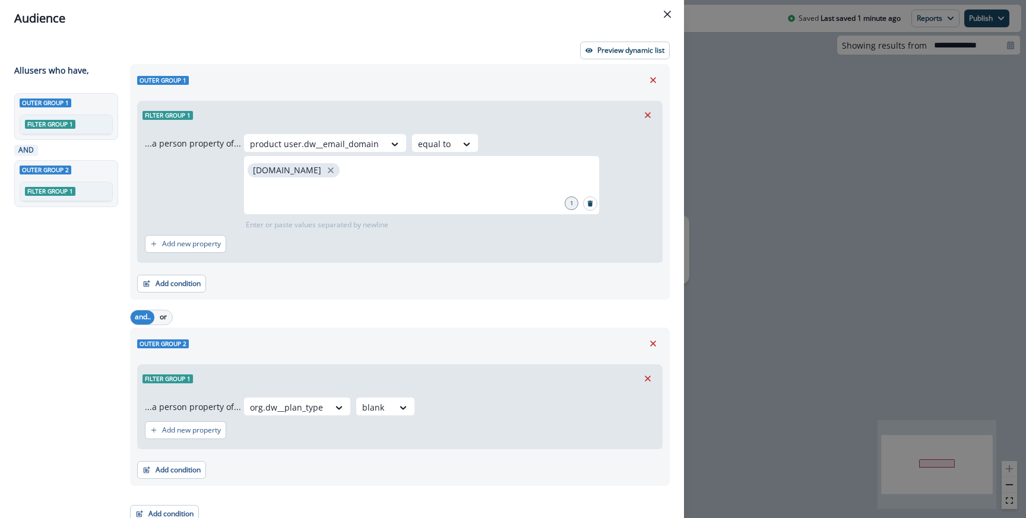
scroll to position [9, 0]
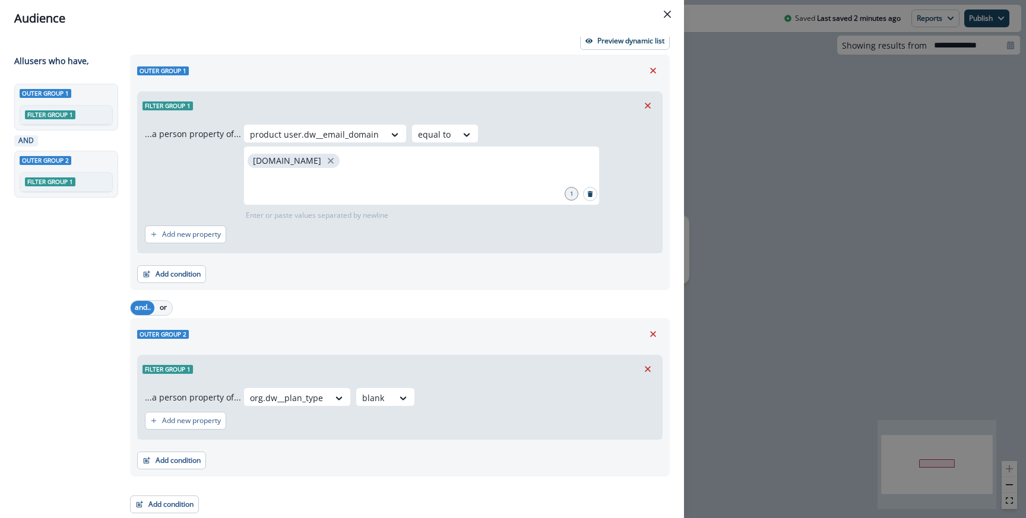
click at [442, 335] on div "Outer group 2" at bounding box center [399, 334] width 525 height 18
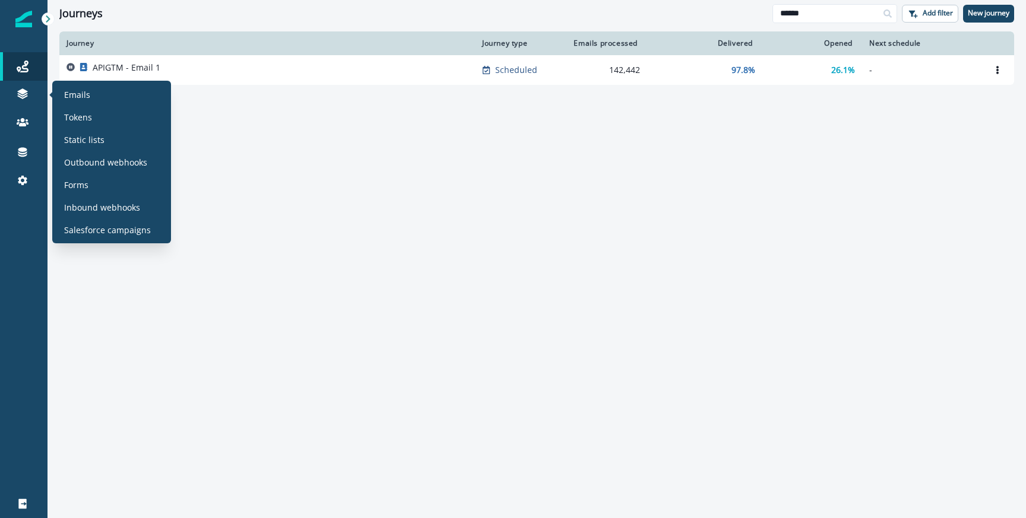
click at [88, 129] on div "Emails Tokens Static lists Outbound webhooks Forms Inbound webhooks Salesforce …" at bounding box center [111, 161] width 109 height 153
click at [87, 140] on p "Static lists" at bounding box center [84, 140] width 40 height 12
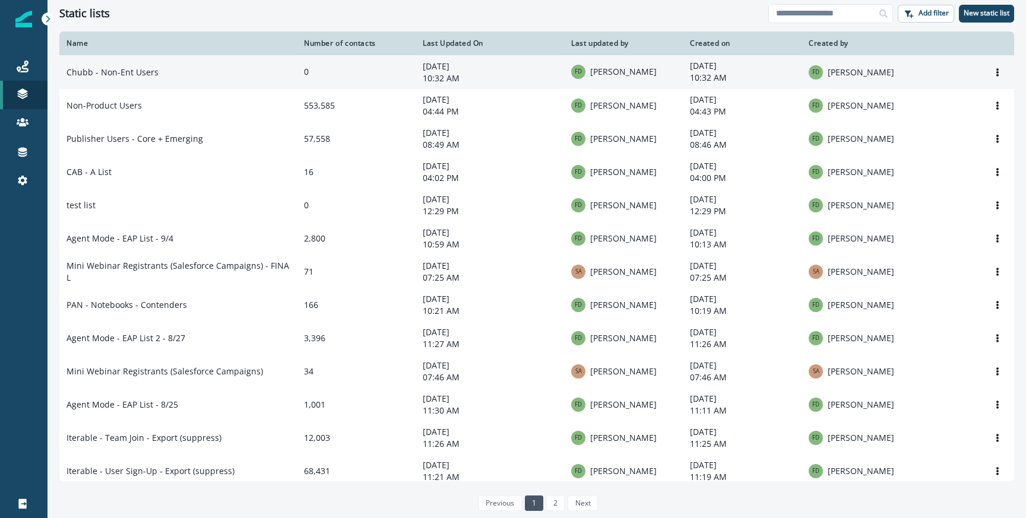
click at [193, 74] on td "Chubb - Non-Ent Users" at bounding box center [177, 72] width 237 height 34
